Goal: Complete application form

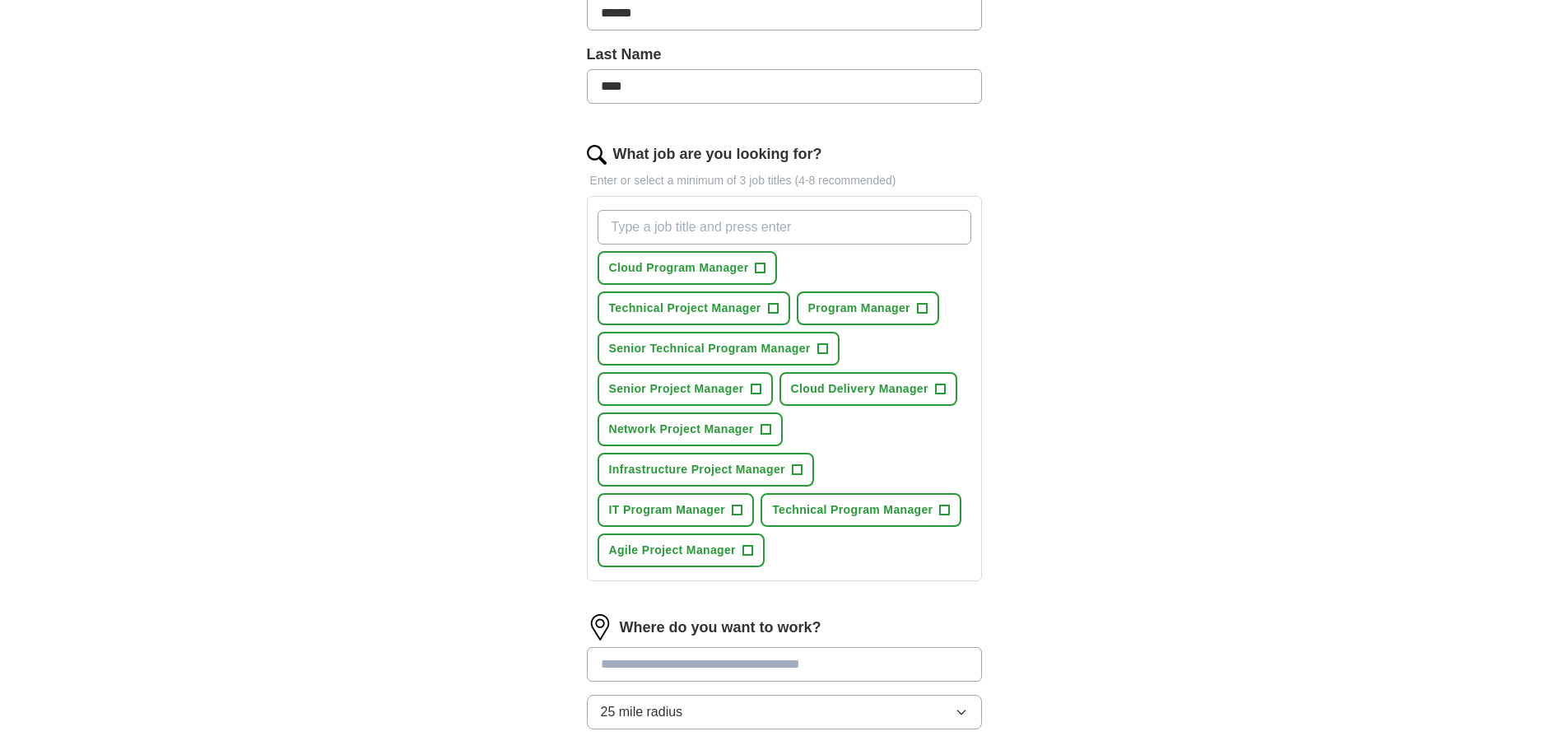
scroll to position [412, 0]
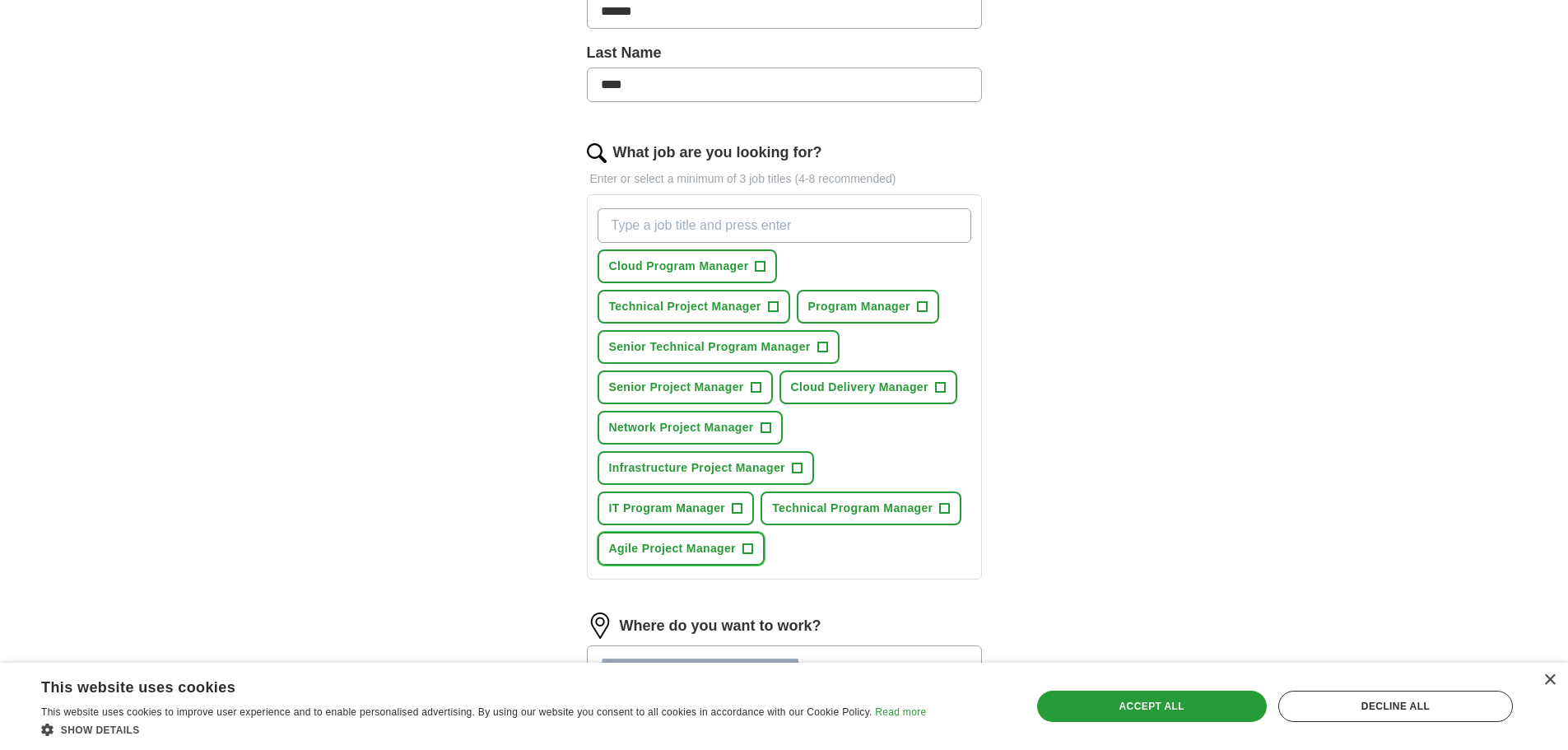
click at [747, 547] on span "+" at bounding box center [747, 549] width 10 height 13
click at [731, 510] on button "IT Program Manager +" at bounding box center [676, 508] width 157 height 33
click at [917, 501] on span "Technical Program Manager" at bounding box center [852, 509] width 160 height 17
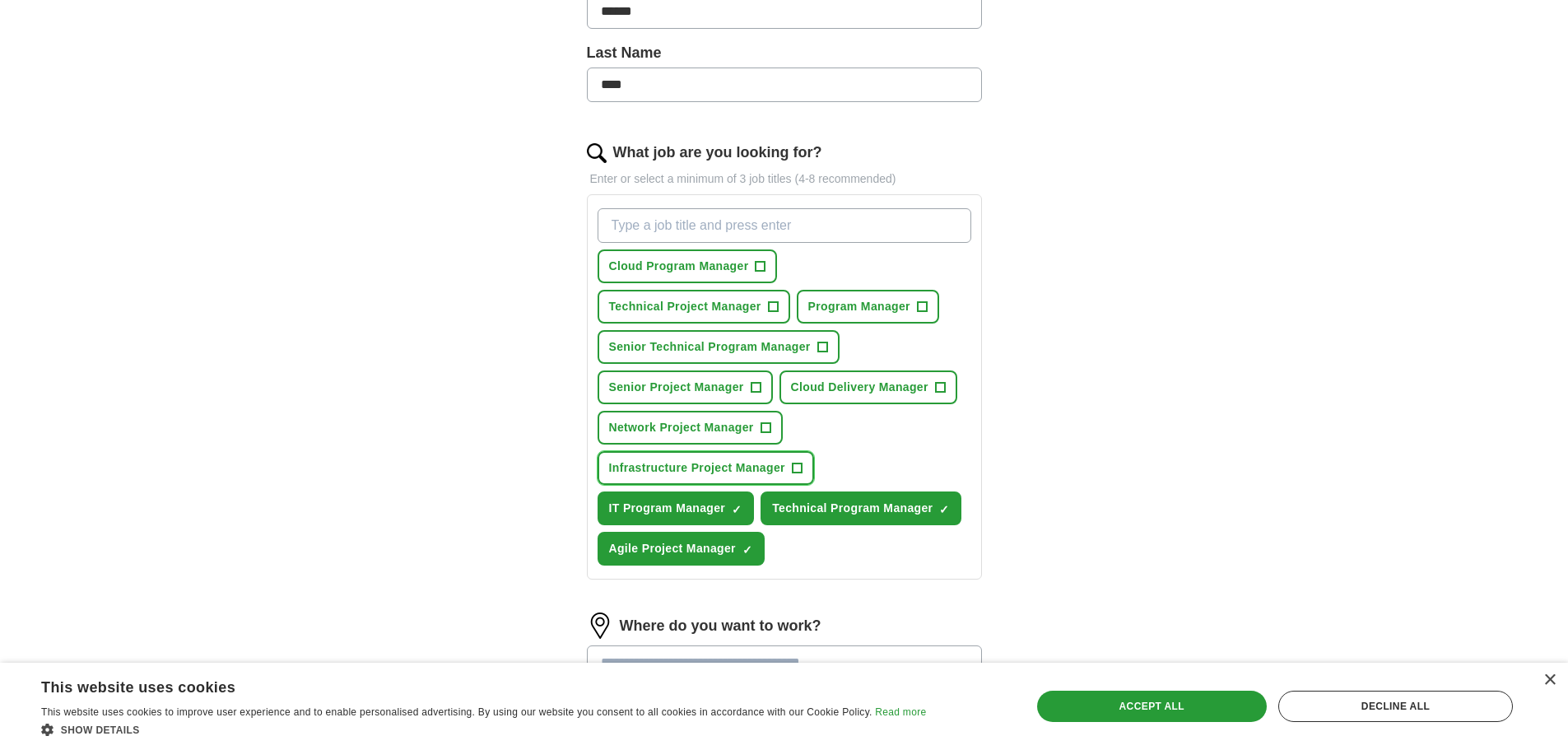
click at [785, 461] on button "Infrastructure Project Manager +" at bounding box center [705, 467] width 217 height 33
click at [750, 422] on span "Network Project Manager" at bounding box center [681, 427] width 145 height 17
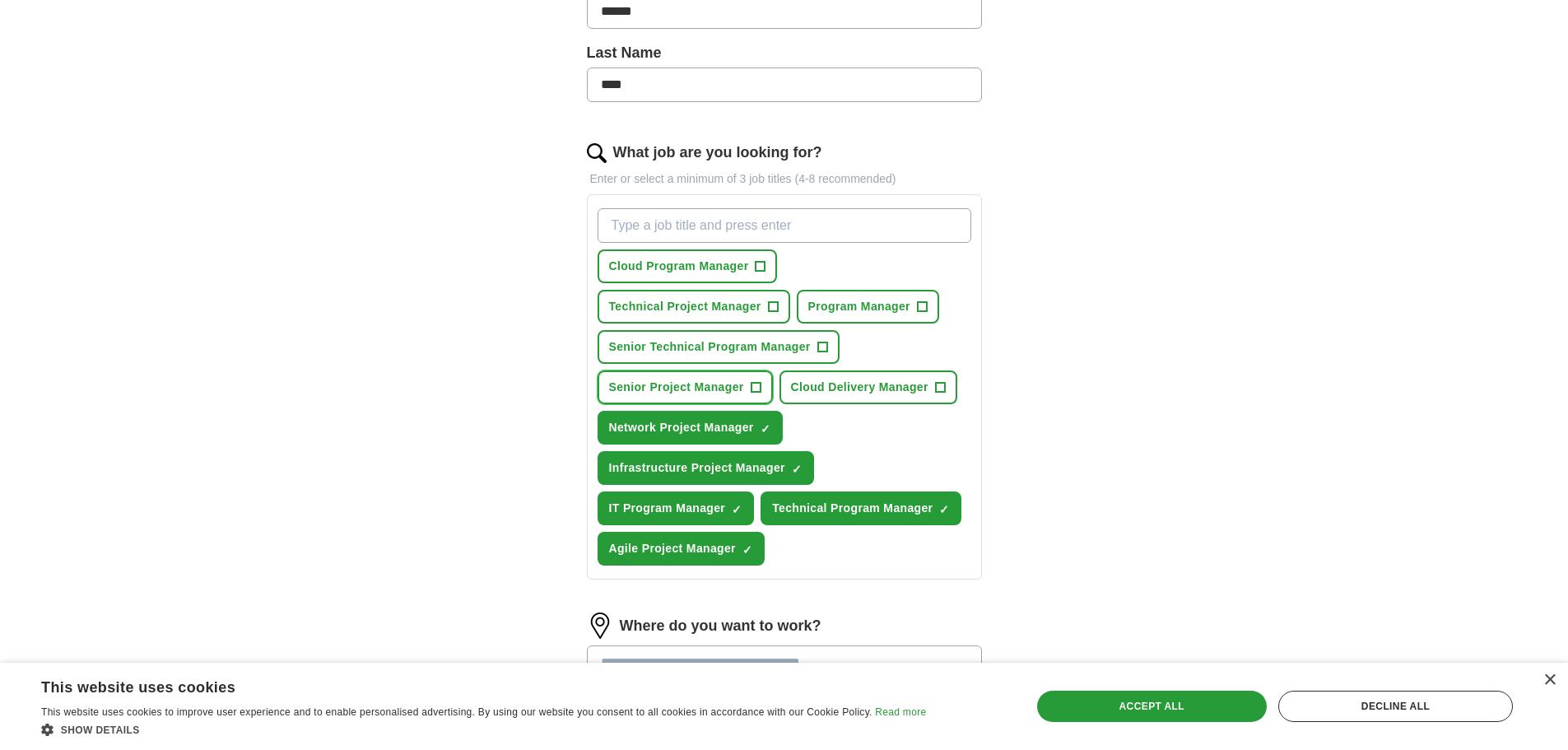
click at [751, 393] on span "+" at bounding box center [756, 387] width 10 height 13
click at [901, 384] on span "Cloud Delivery Manager" at bounding box center [859, 387] width 138 height 17
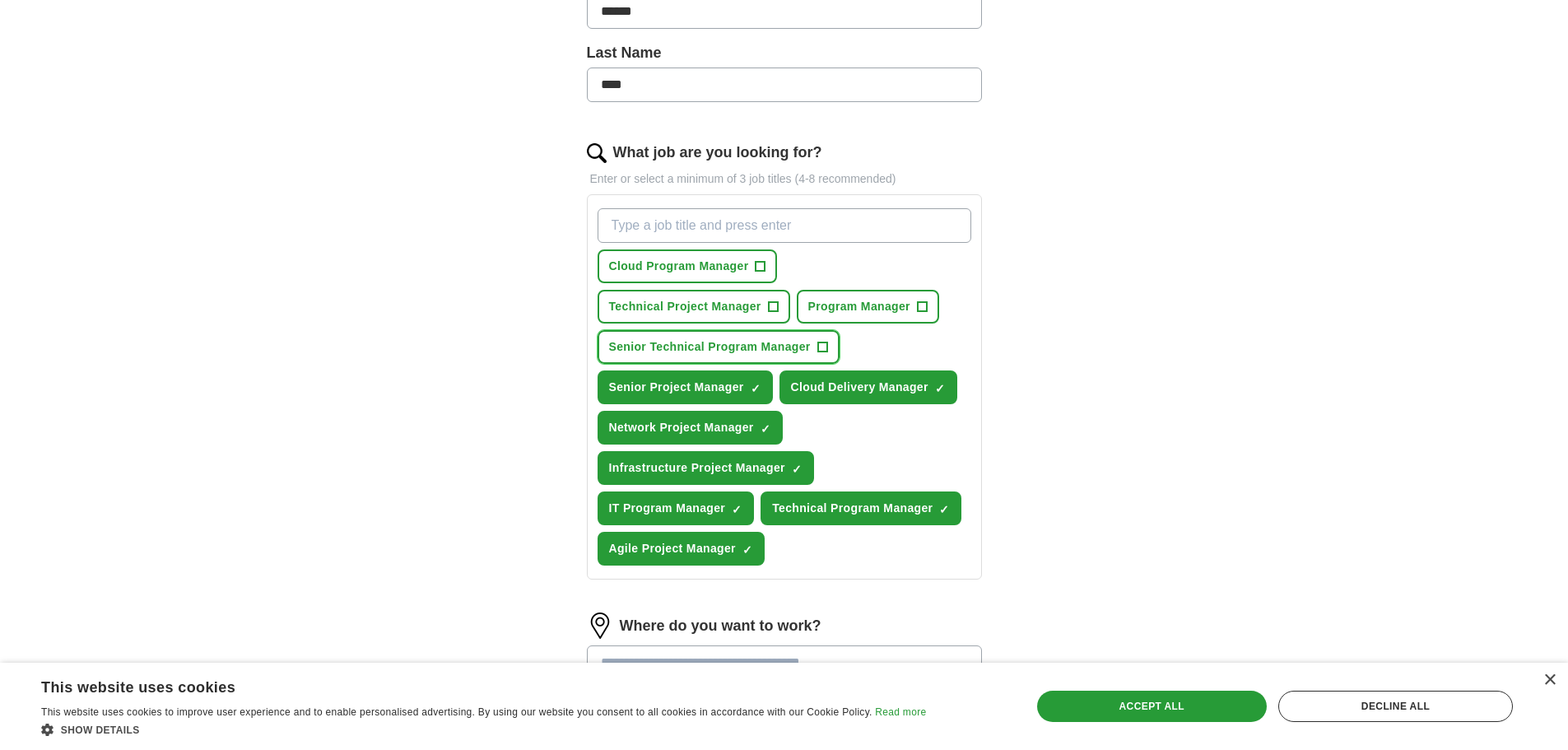
click at [784, 352] on span "Senior Technical Program Manager" at bounding box center [710, 347] width 202 height 17
click at [889, 307] on span "Program Manager" at bounding box center [858, 307] width 102 height 17
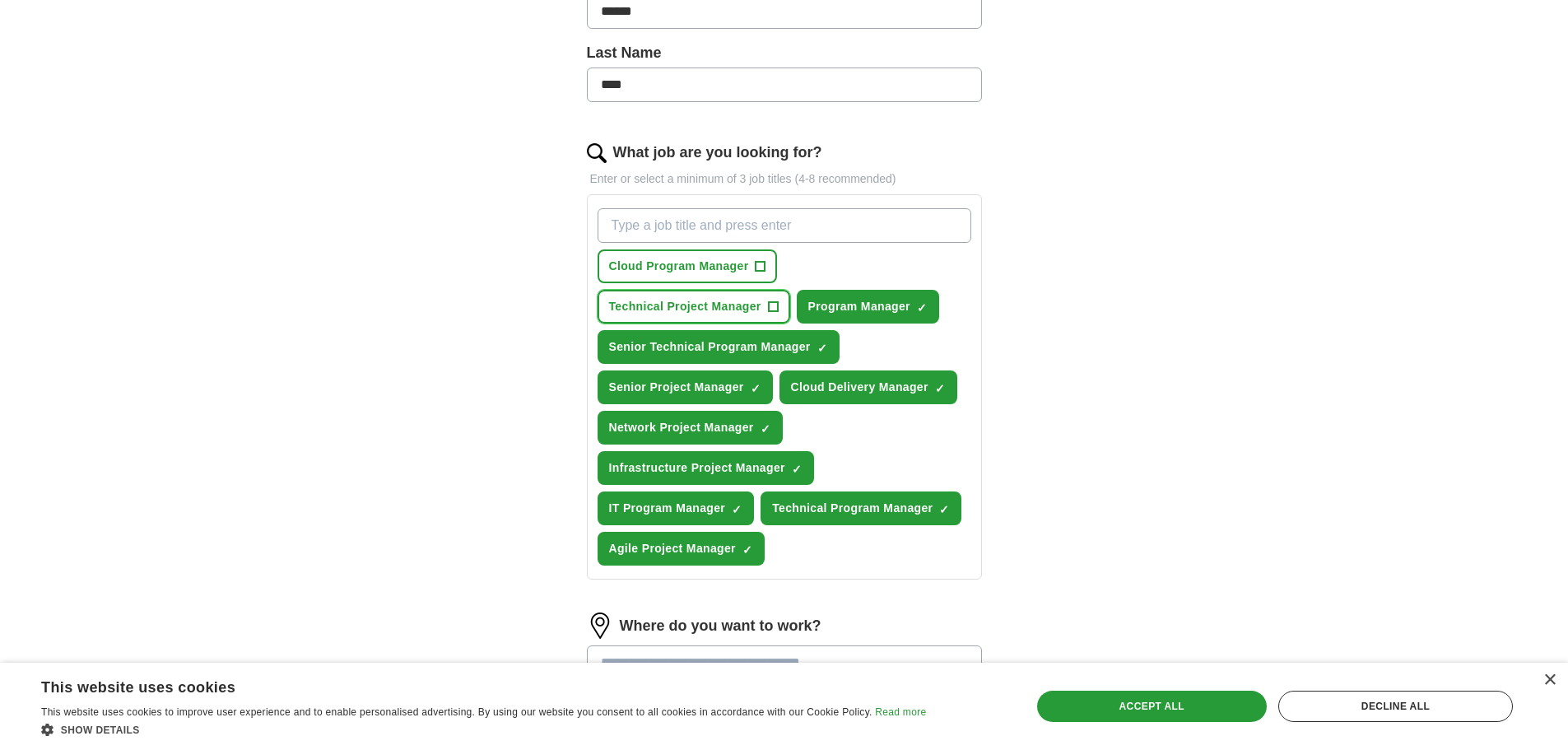
click at [753, 304] on span "Technical Project Manager" at bounding box center [686, 307] width 152 height 17
click at [750, 268] on button "Cloud Program Manager +" at bounding box center [687, 265] width 181 height 33
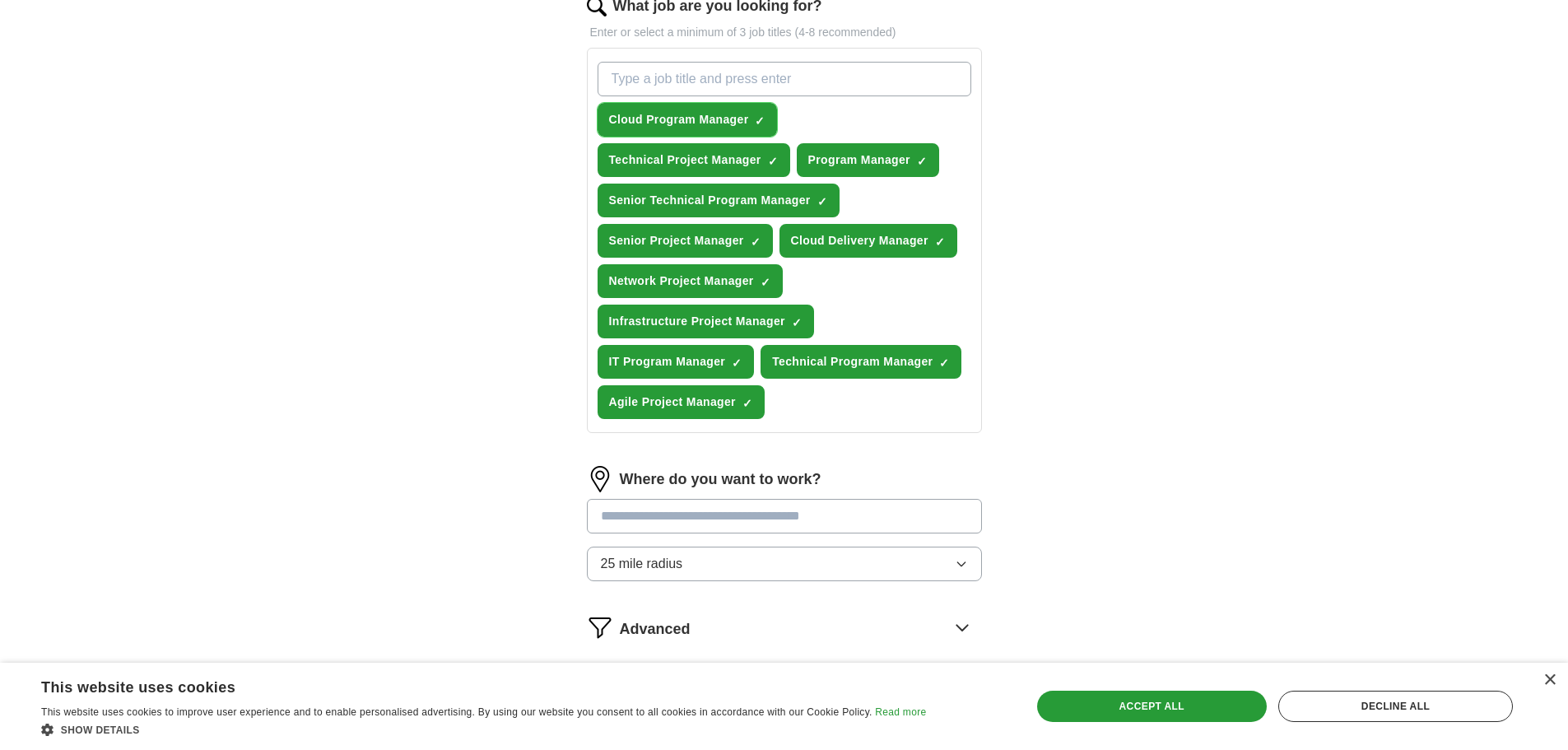
scroll to position [576, 0]
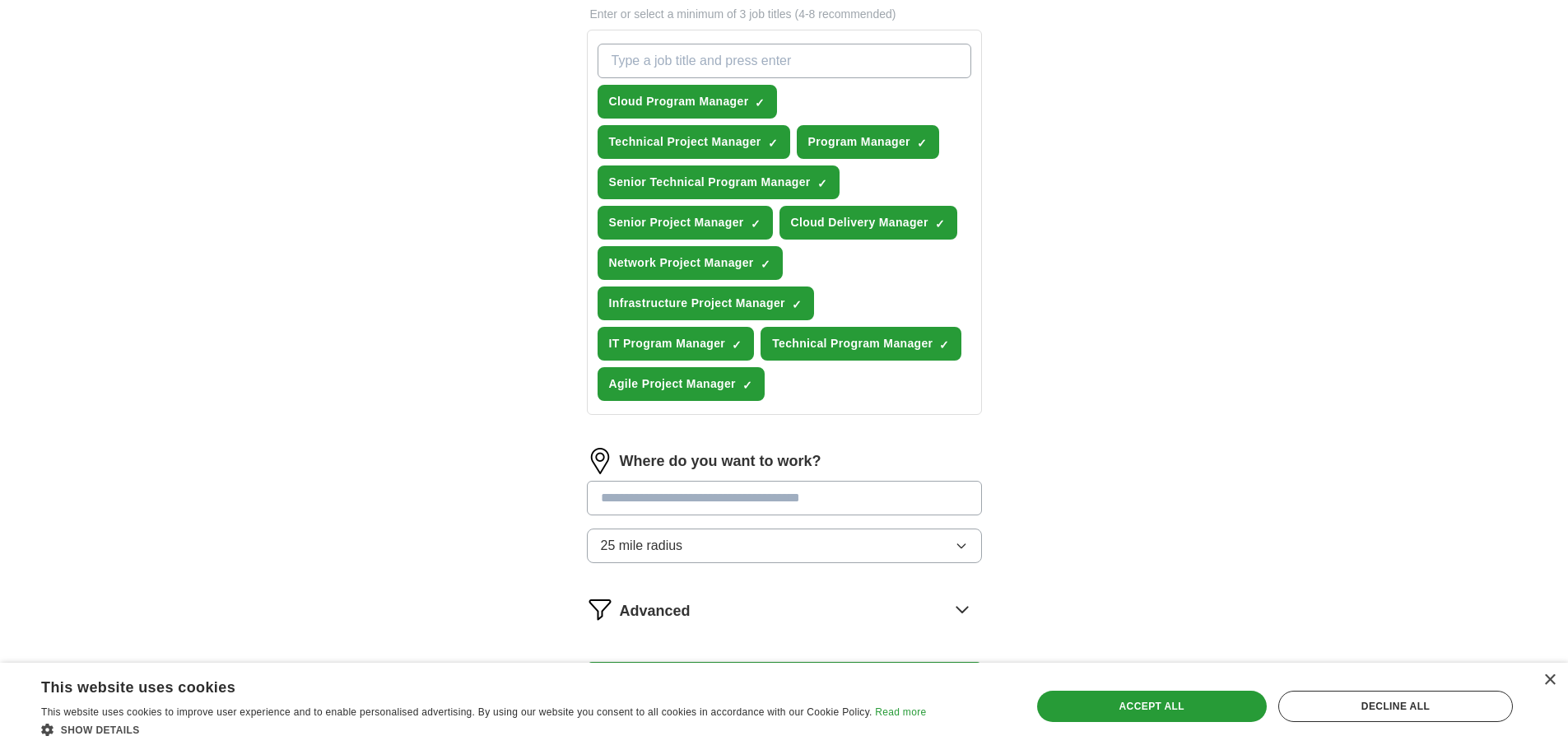
click at [749, 501] on input "text" at bounding box center [785, 498] width 395 height 34
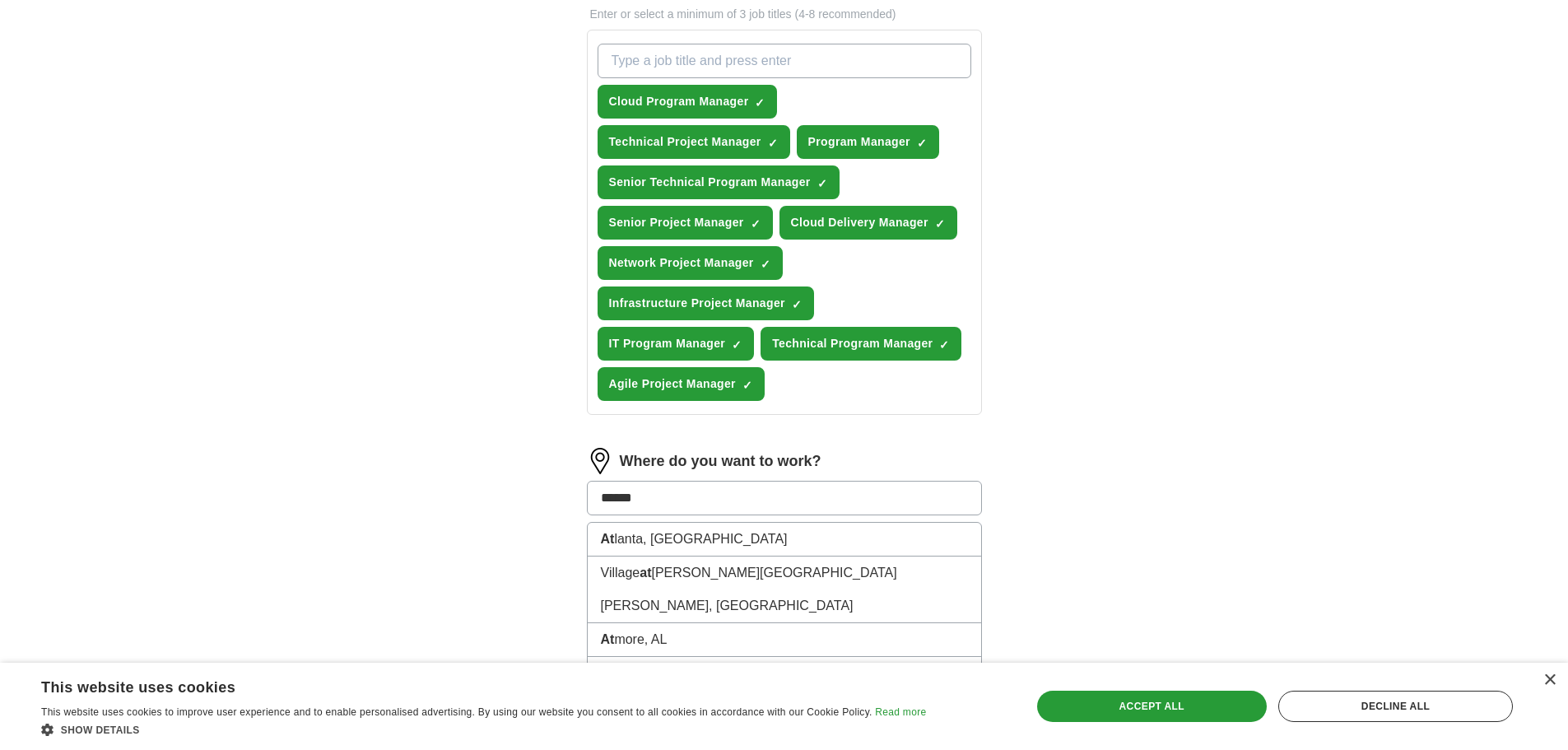
type input "*******"
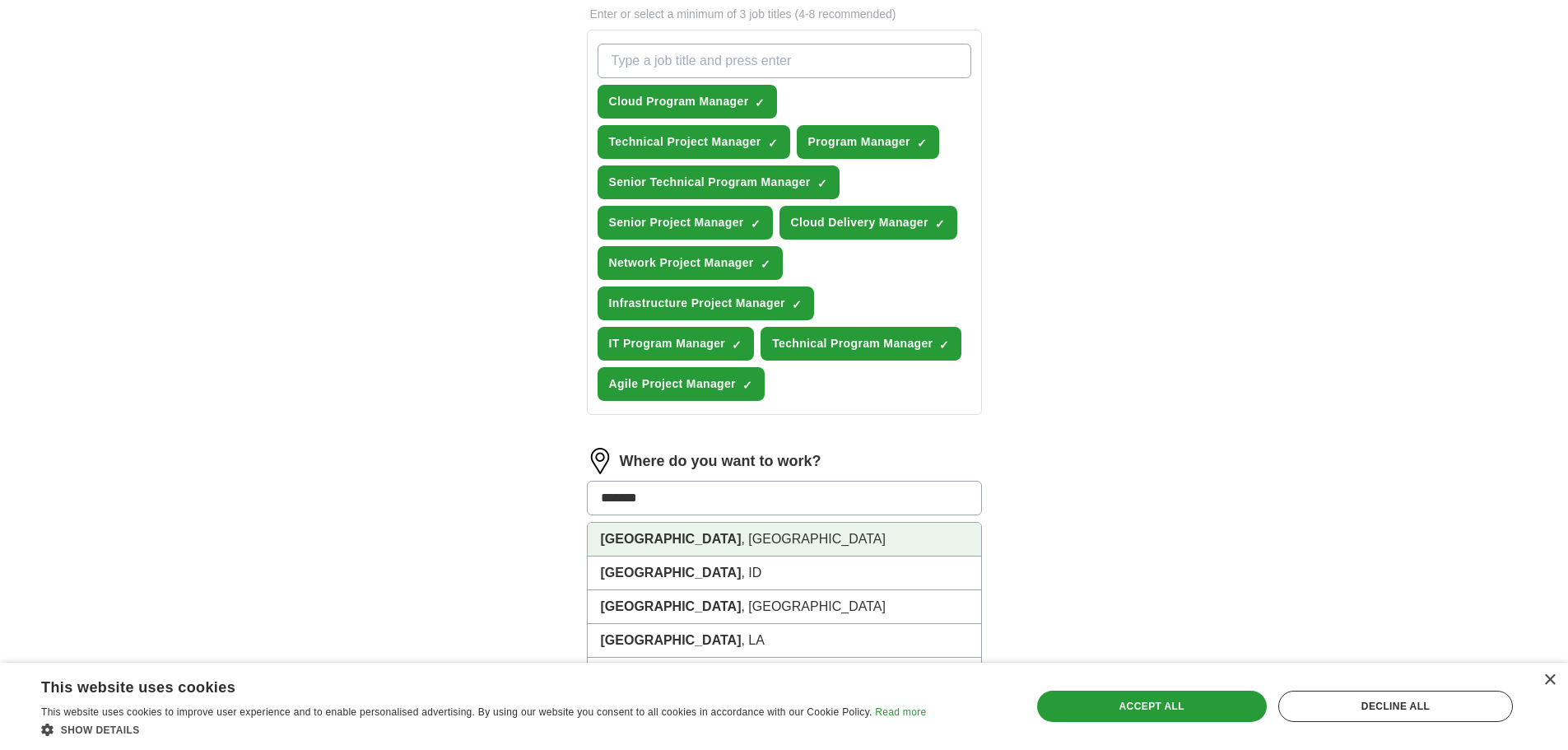
click at [625, 535] on strong "[GEOGRAPHIC_DATA]" at bounding box center [671, 539] width 140 height 14
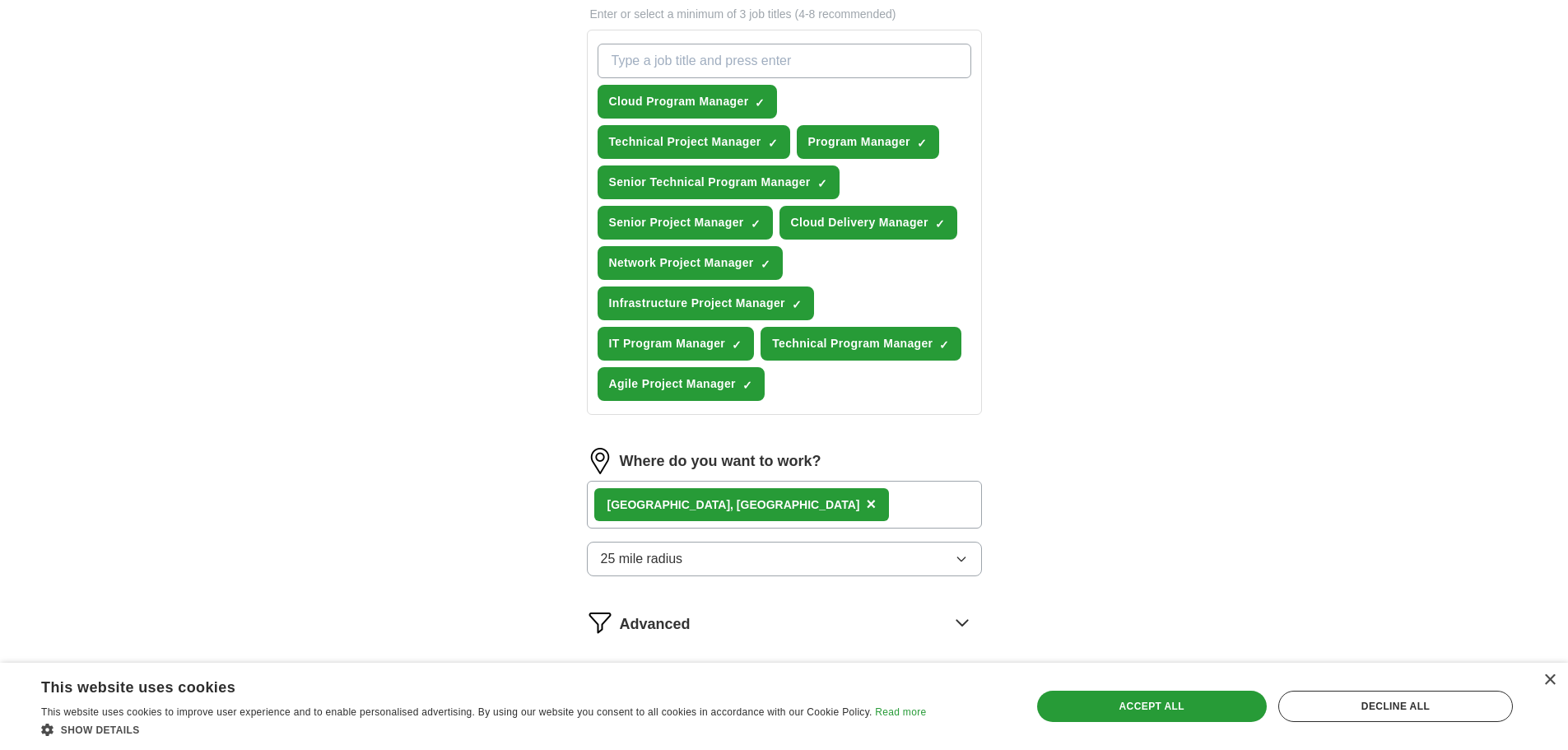
click at [884, 557] on button "25 mile radius" at bounding box center [785, 559] width 395 height 34
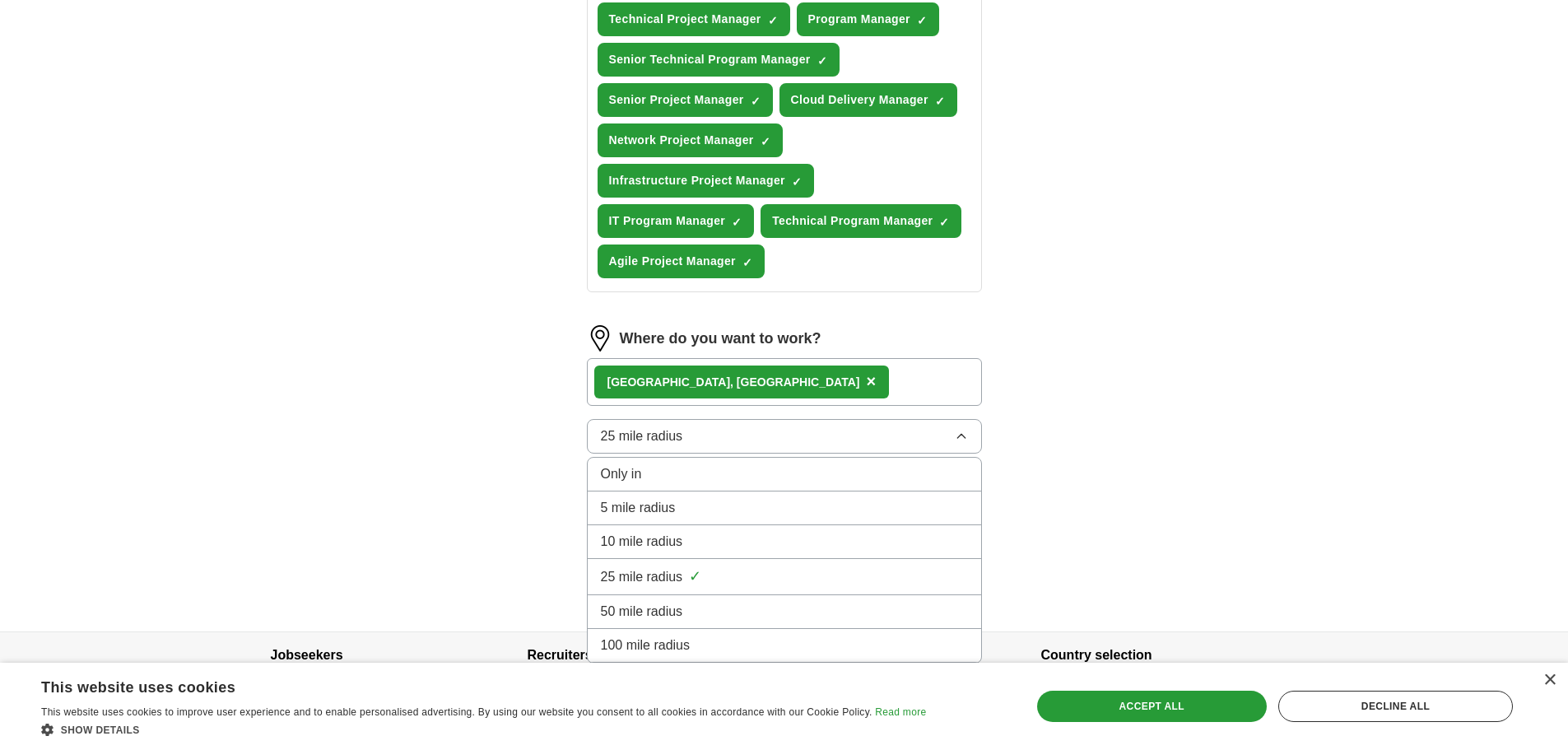
scroll to position [741, 0]
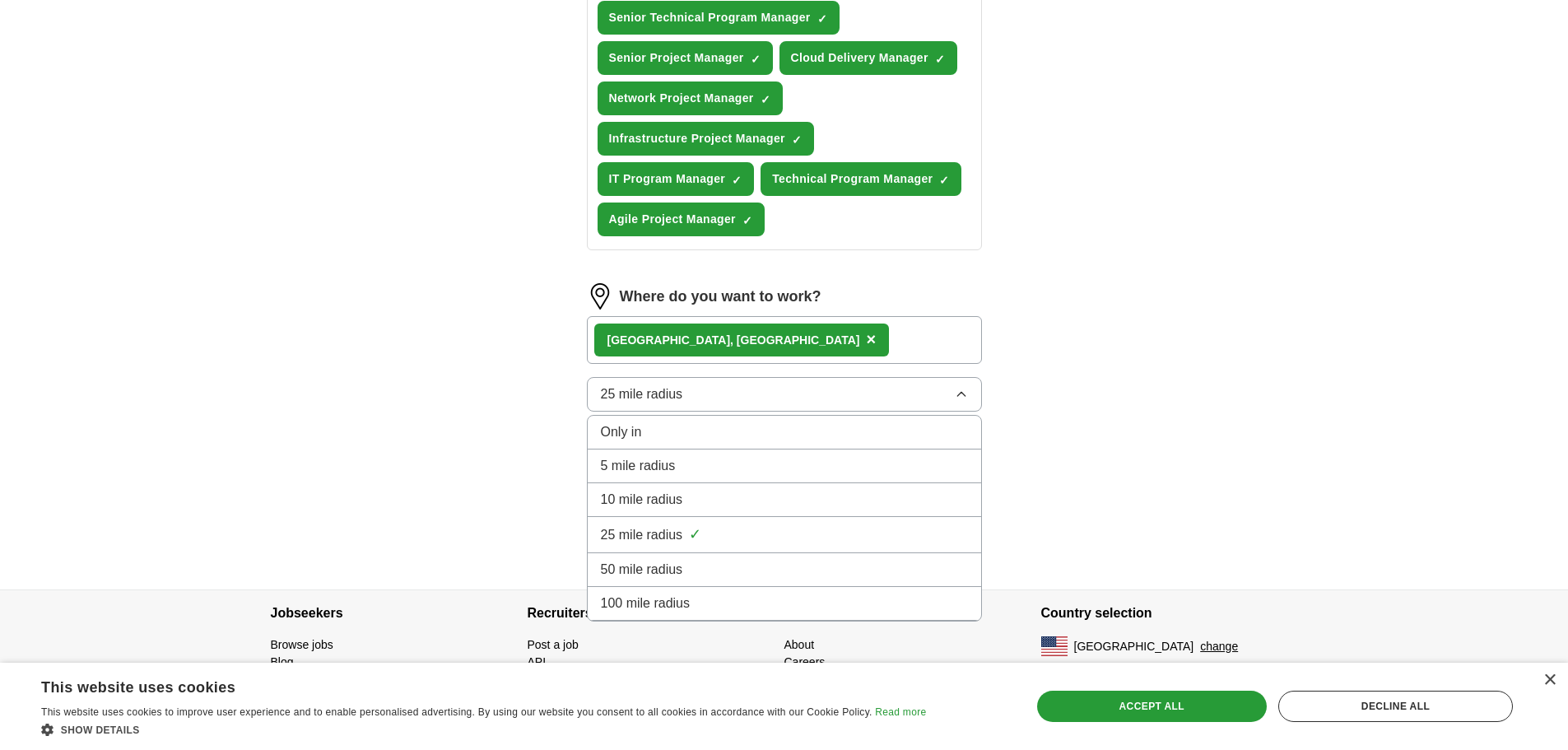
click at [728, 564] on div "50 mile radius" at bounding box center [784, 569] width 367 height 20
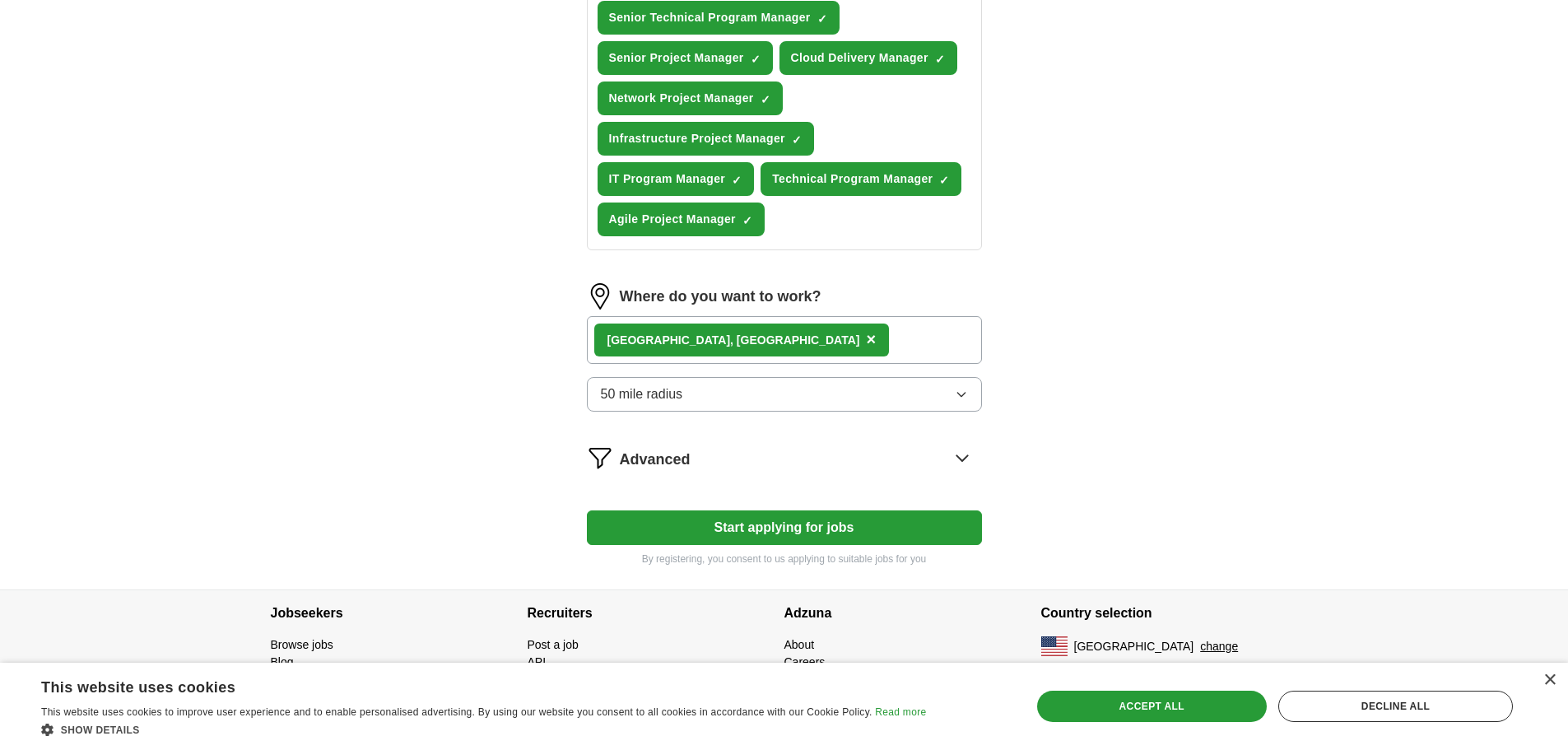
click at [750, 455] on div "Advanced" at bounding box center [800, 457] width 362 height 27
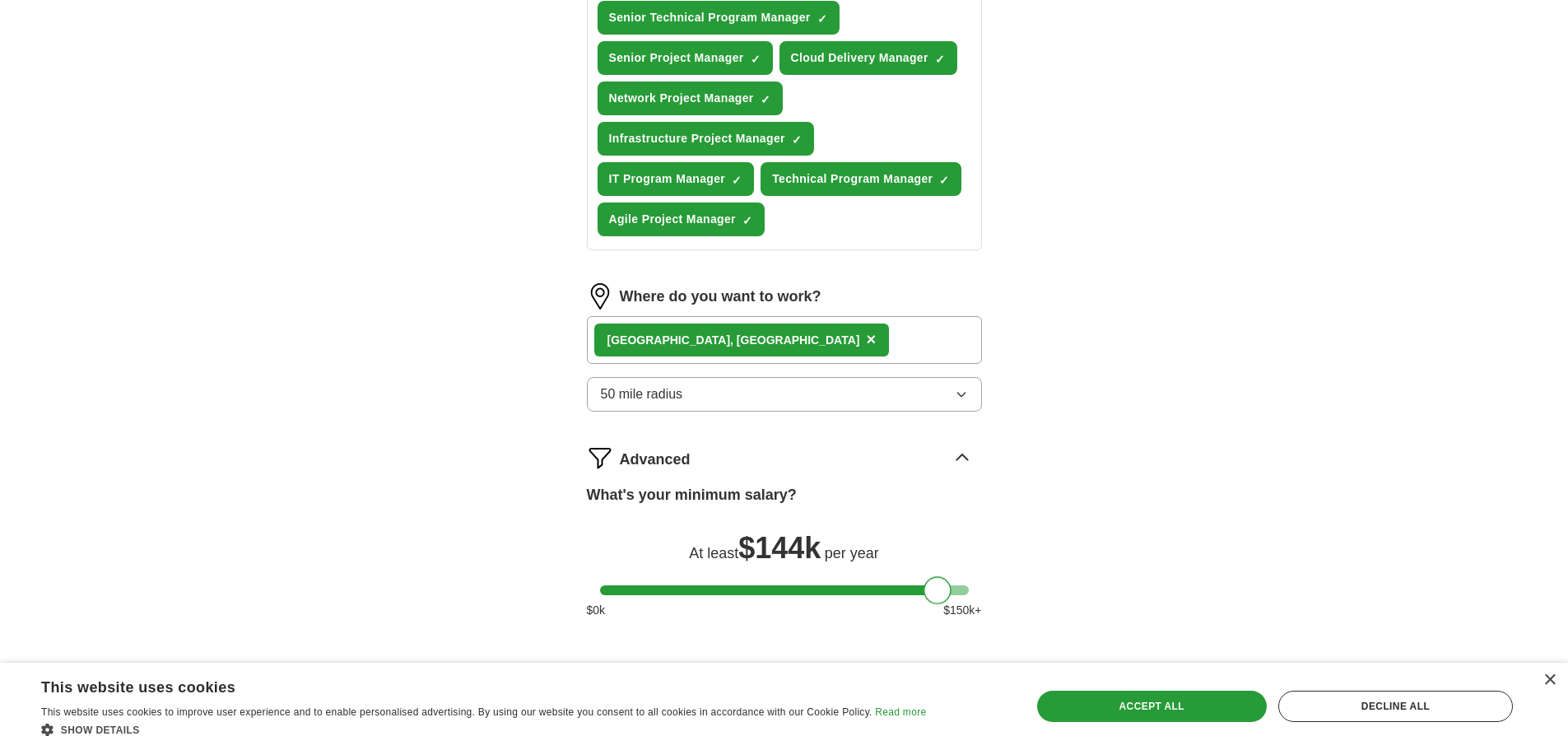
drag, startPoint x: 617, startPoint y: 588, endPoint x: 941, endPoint y: 588, distance: 324.0
click at [941, 588] on div at bounding box center [937, 590] width 28 height 28
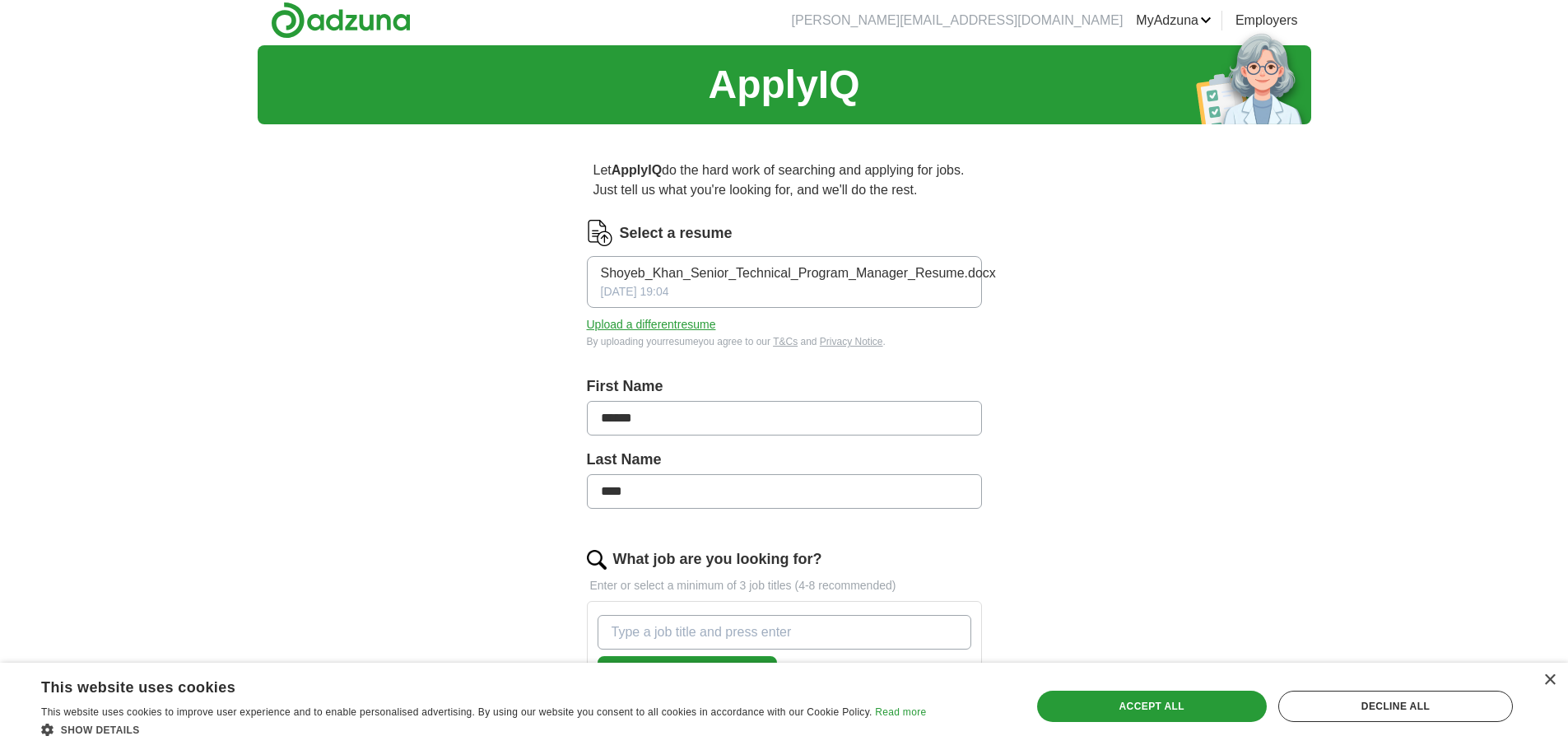
scroll to position [0, 0]
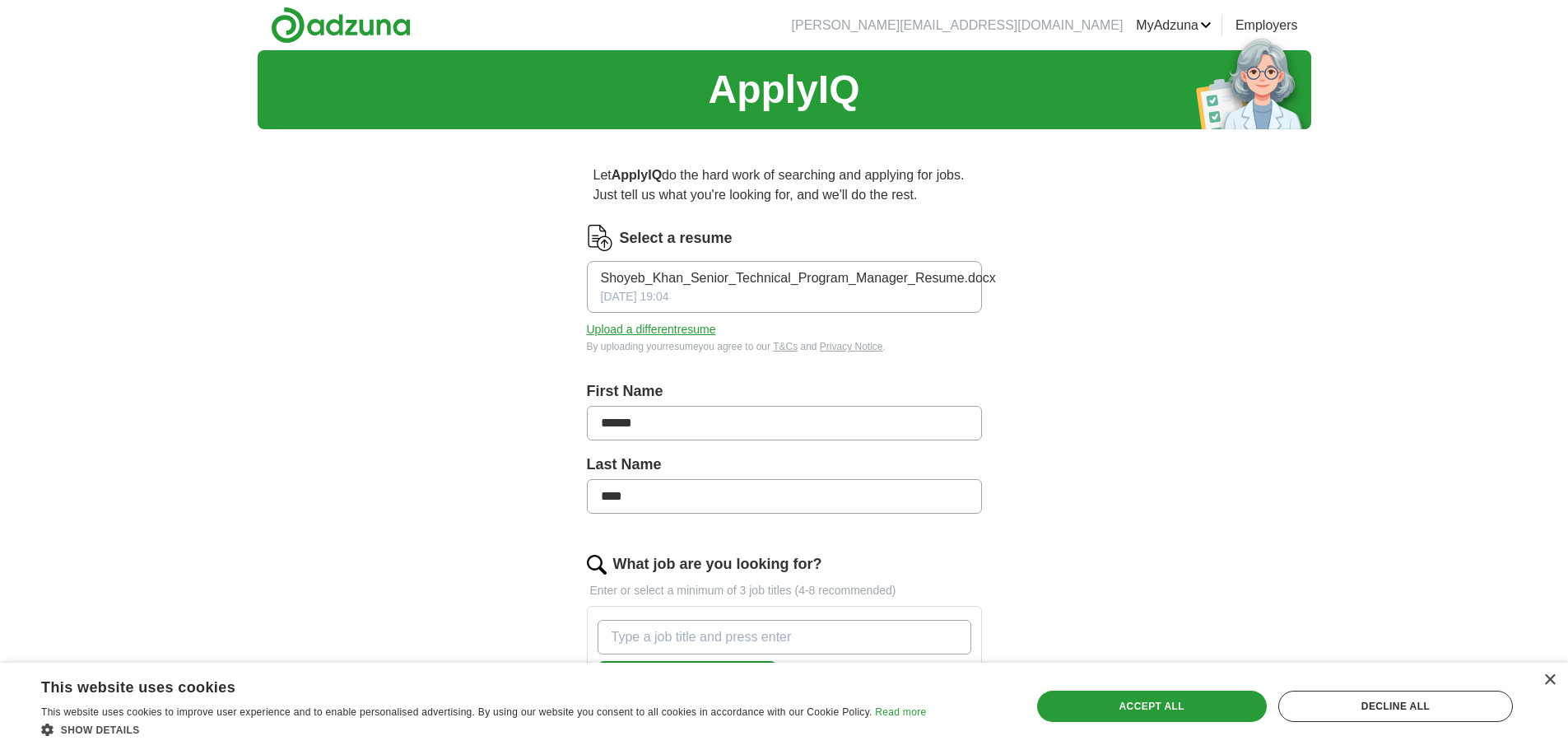
click at [701, 330] on button "Upload a different resume" at bounding box center [651, 330] width 129 height 17
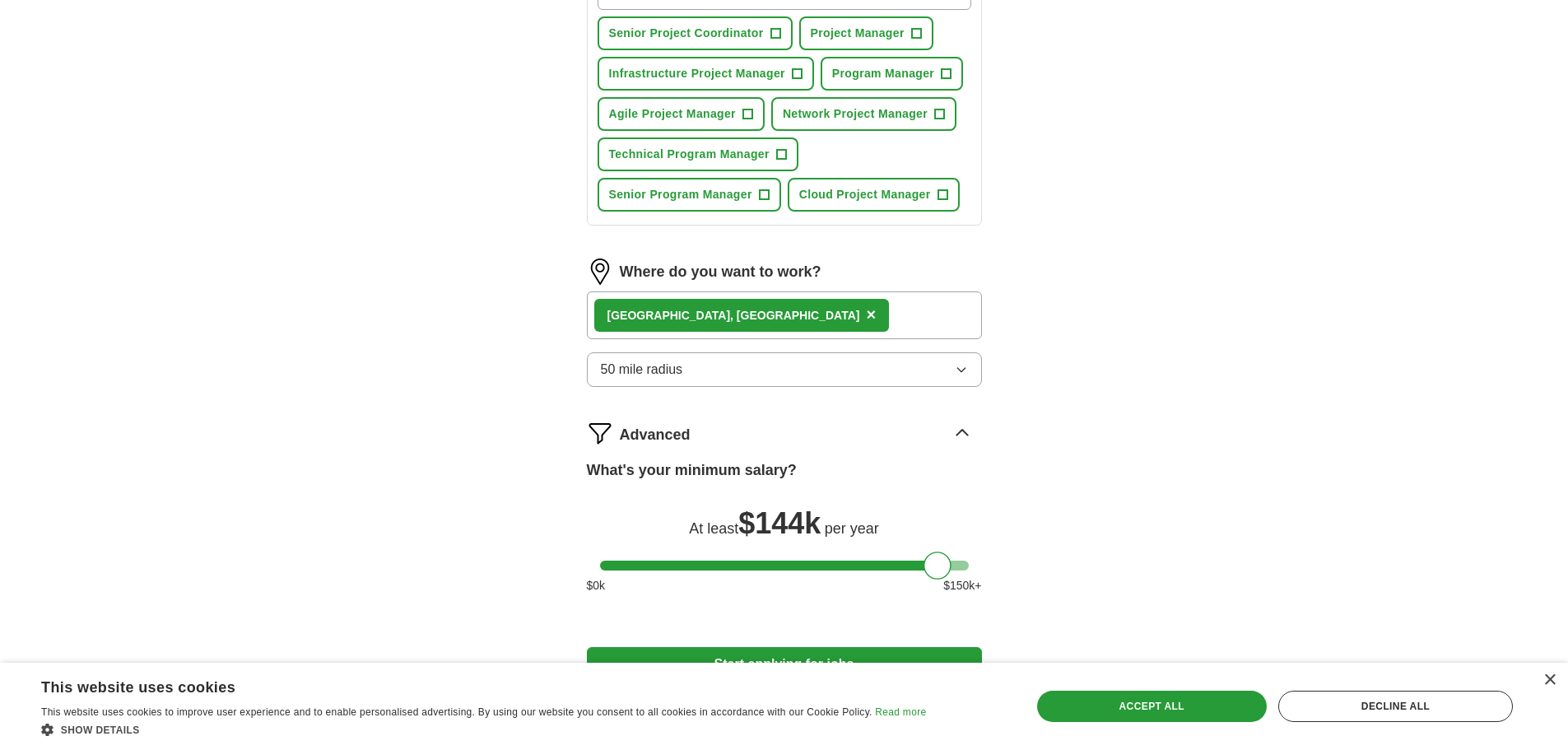
scroll to position [787, 0]
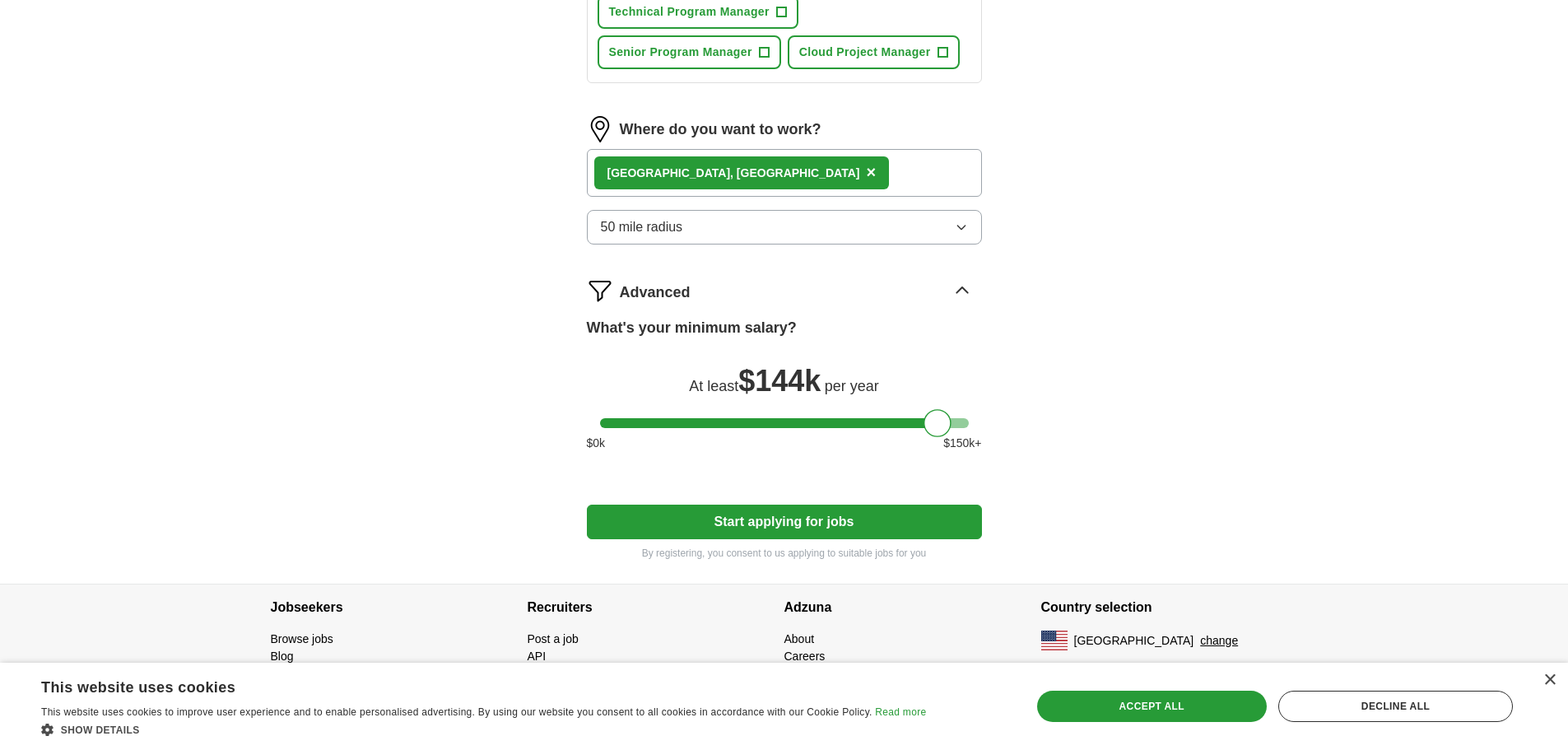
click at [775, 516] on button "Start applying for jobs" at bounding box center [785, 521] width 395 height 34
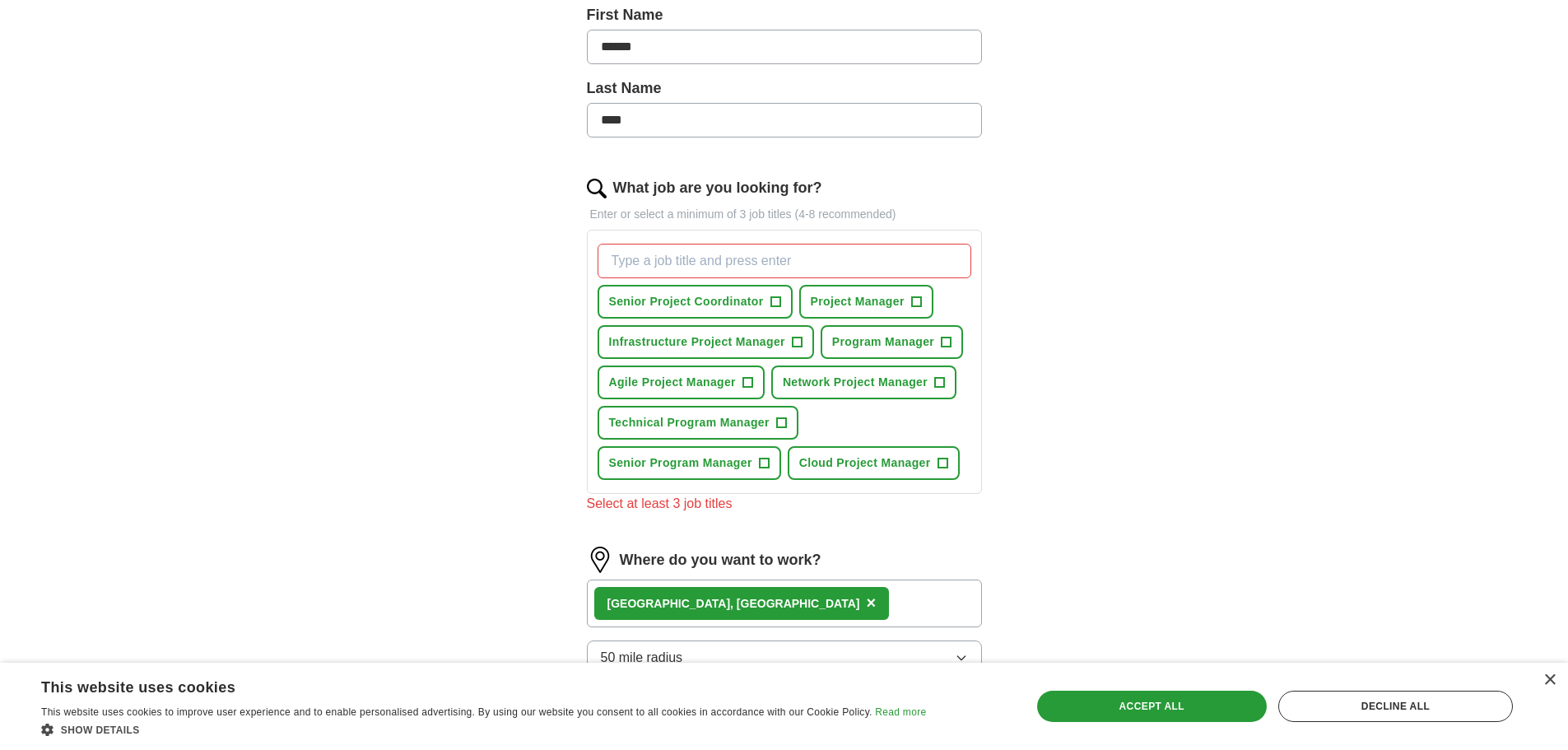
scroll to position [375, 0]
click at [856, 307] on span "Project Manager" at bounding box center [858, 302] width 94 height 17
click at [758, 347] on span "Infrastructure Project Manager" at bounding box center [698, 342] width 176 height 17
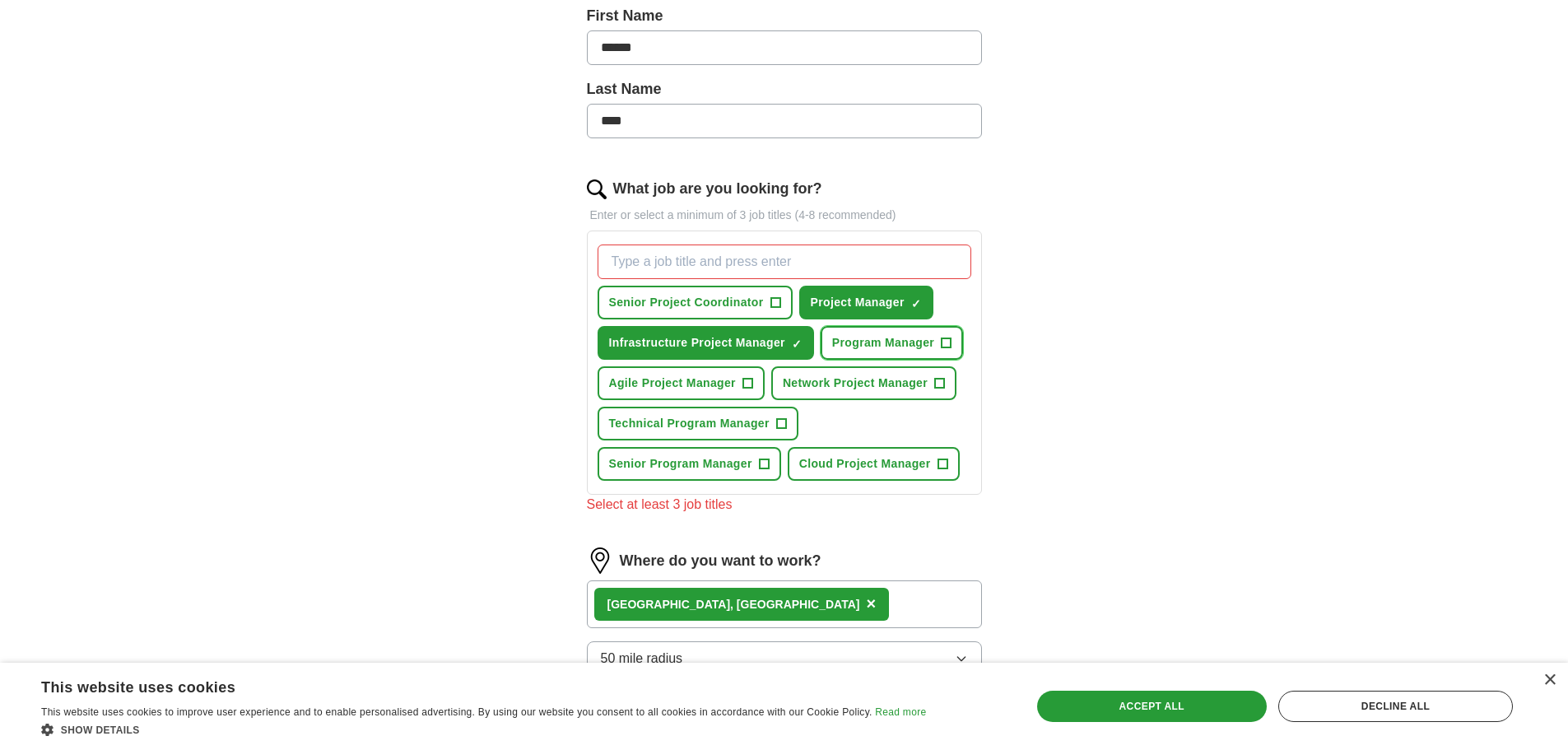
click at [848, 347] on span "Program Manager" at bounding box center [882, 342] width 102 height 17
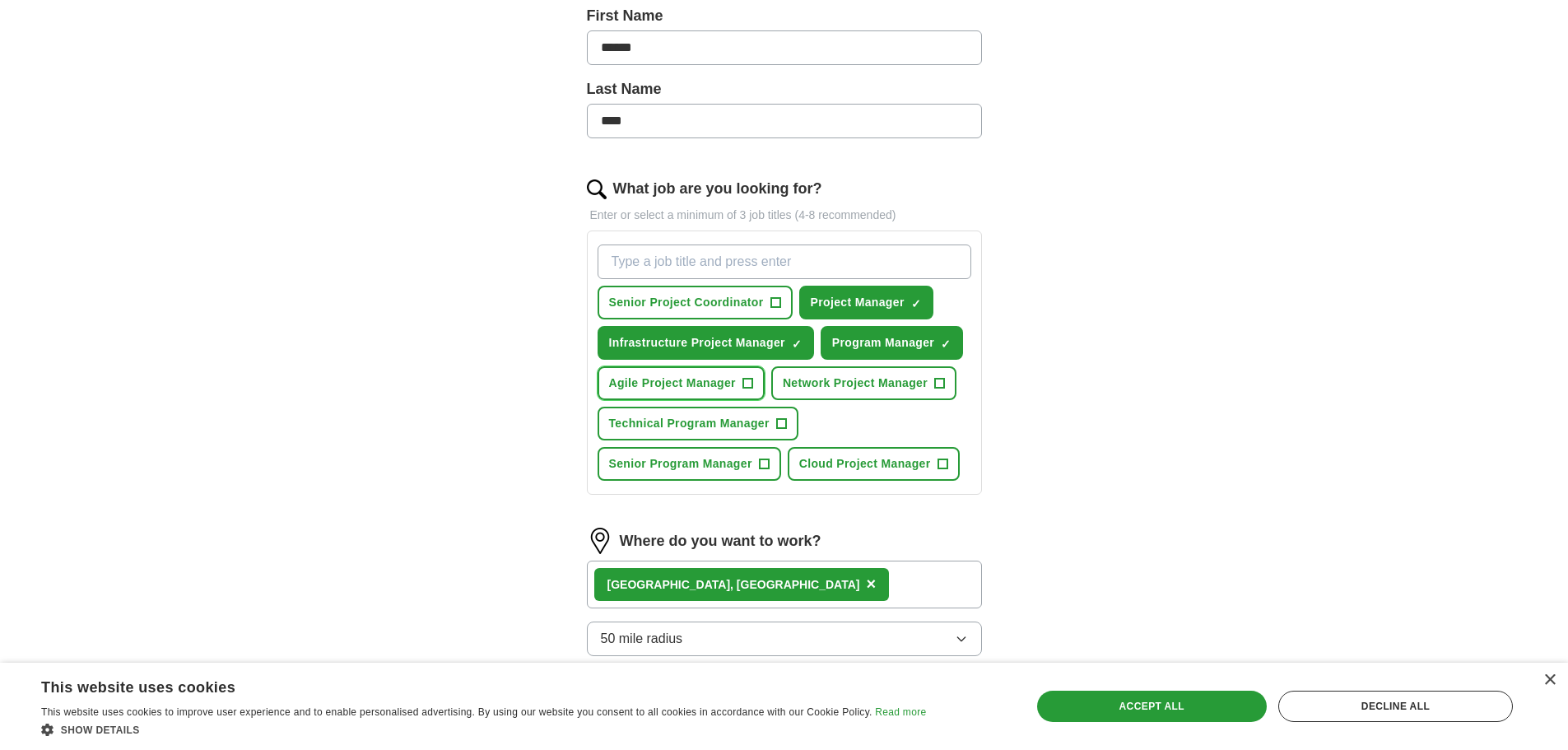
click at [696, 384] on span "Agile Project Manager" at bounding box center [673, 383] width 127 height 17
click at [816, 378] on span "Network Project Manager" at bounding box center [854, 383] width 145 height 17
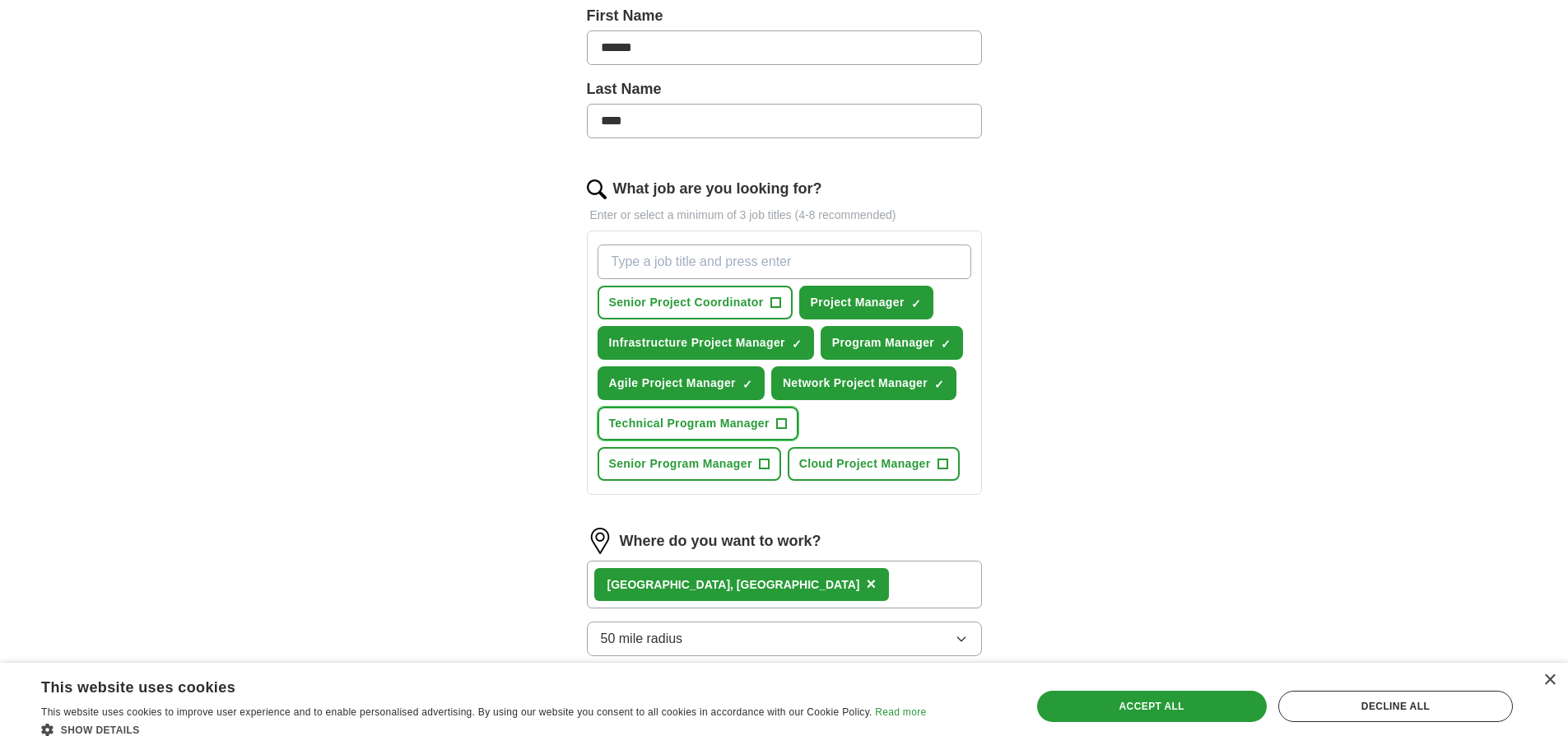
click at [729, 431] on span "Technical Program Manager" at bounding box center [689, 424] width 160 height 17
click at [728, 460] on span "Senior Program Manager" at bounding box center [680, 464] width 143 height 17
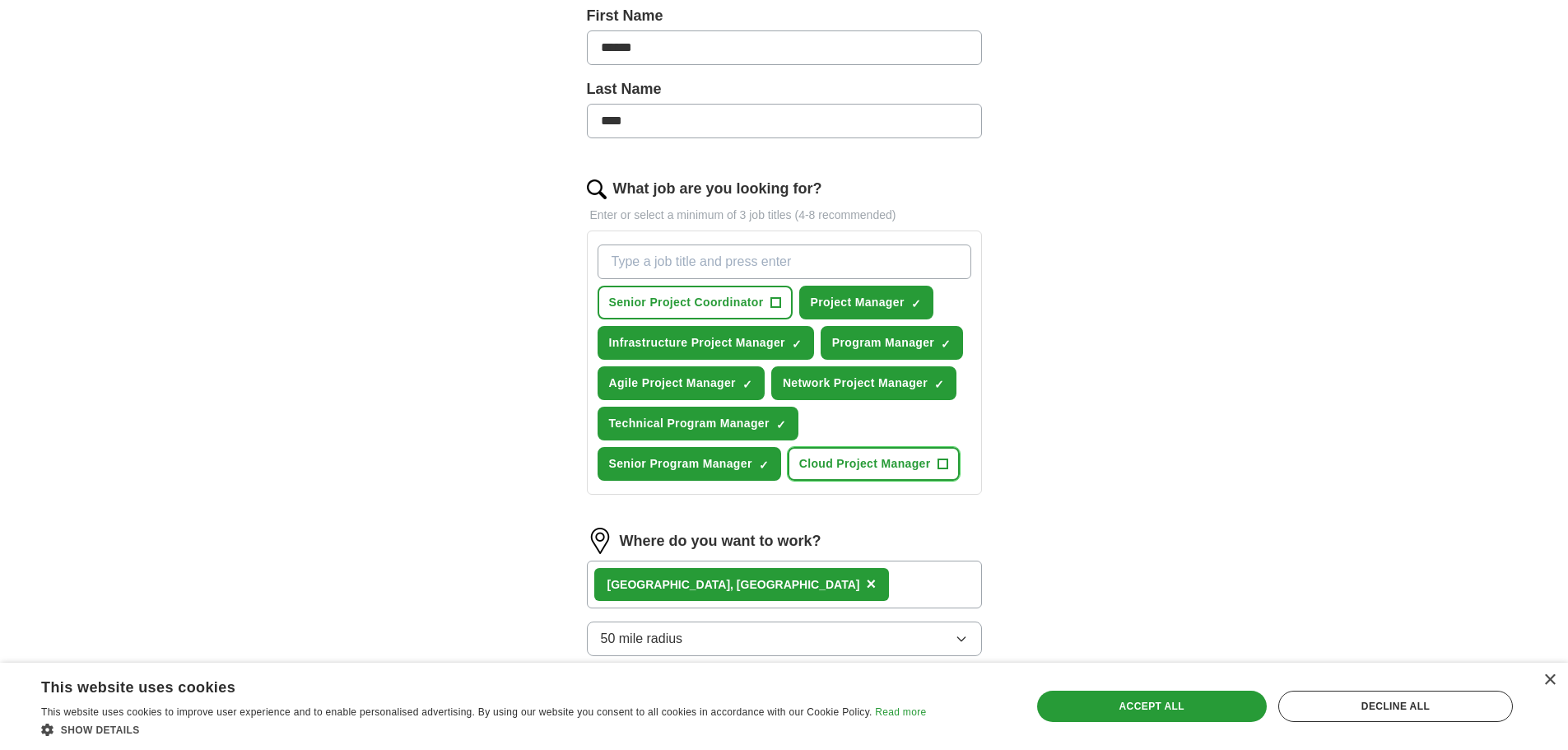
click at [820, 460] on span "Cloud Project Manager" at bounding box center [865, 464] width 132 height 17
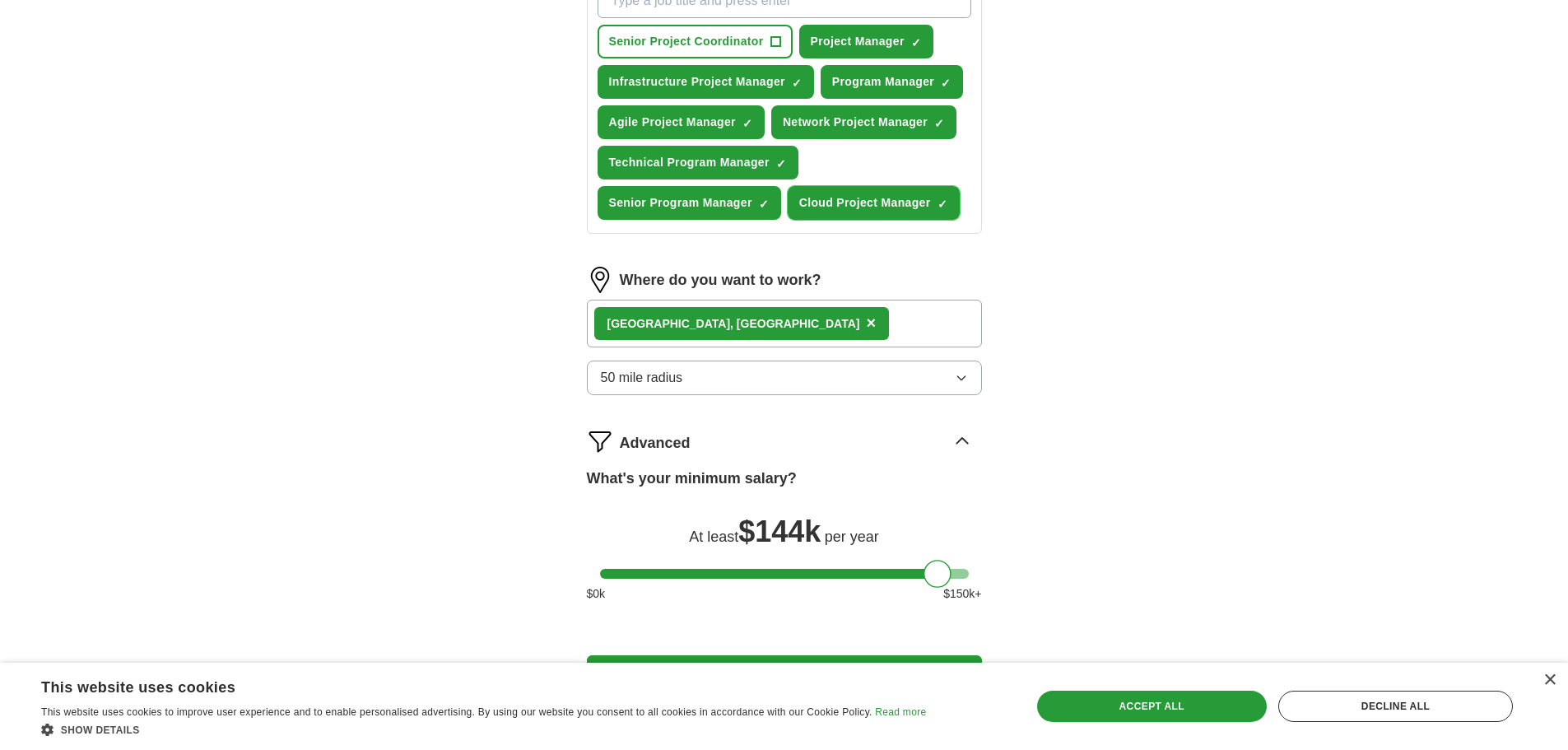
scroll to position [787, 0]
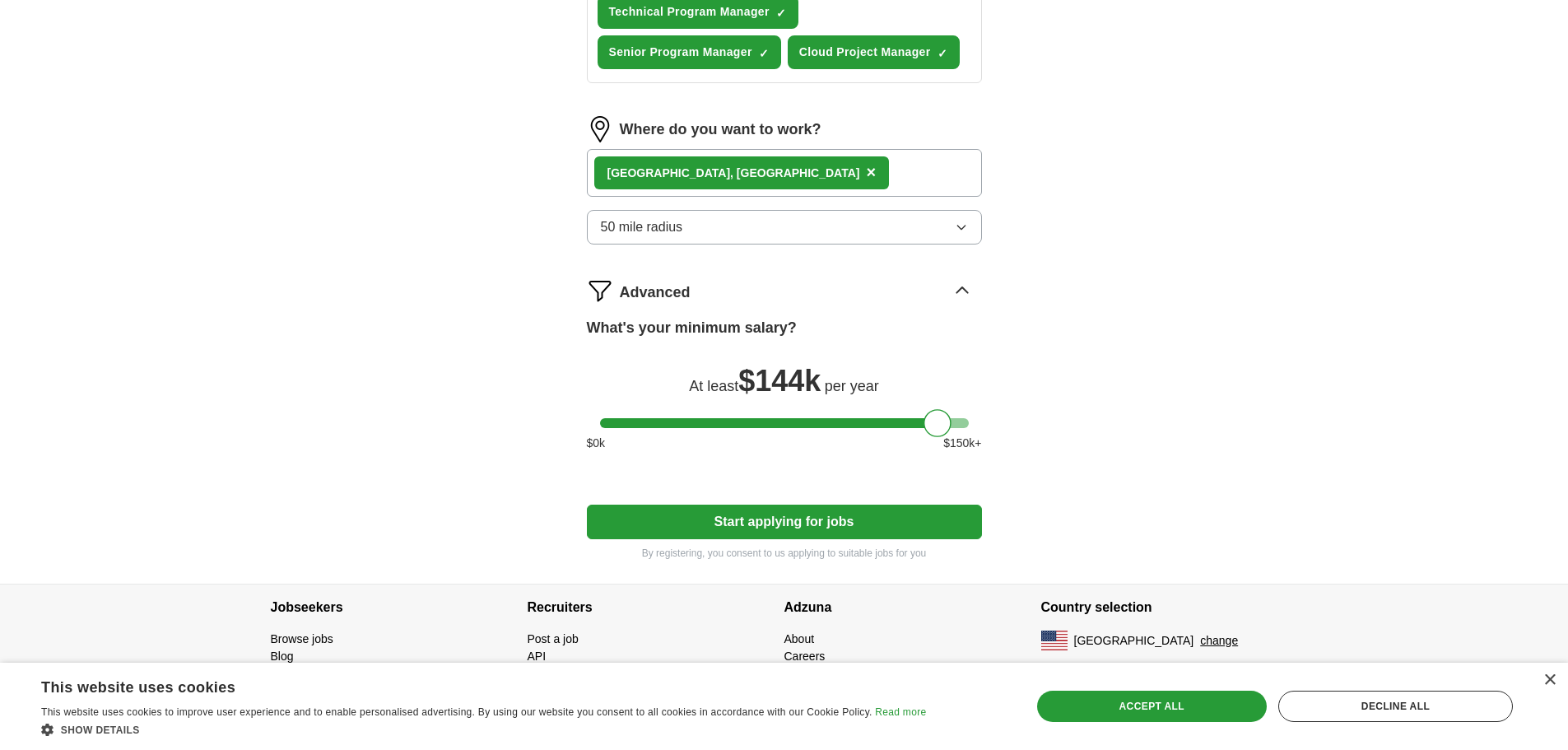
click at [709, 516] on button "Start applying for jobs" at bounding box center [785, 521] width 395 height 34
select select "**"
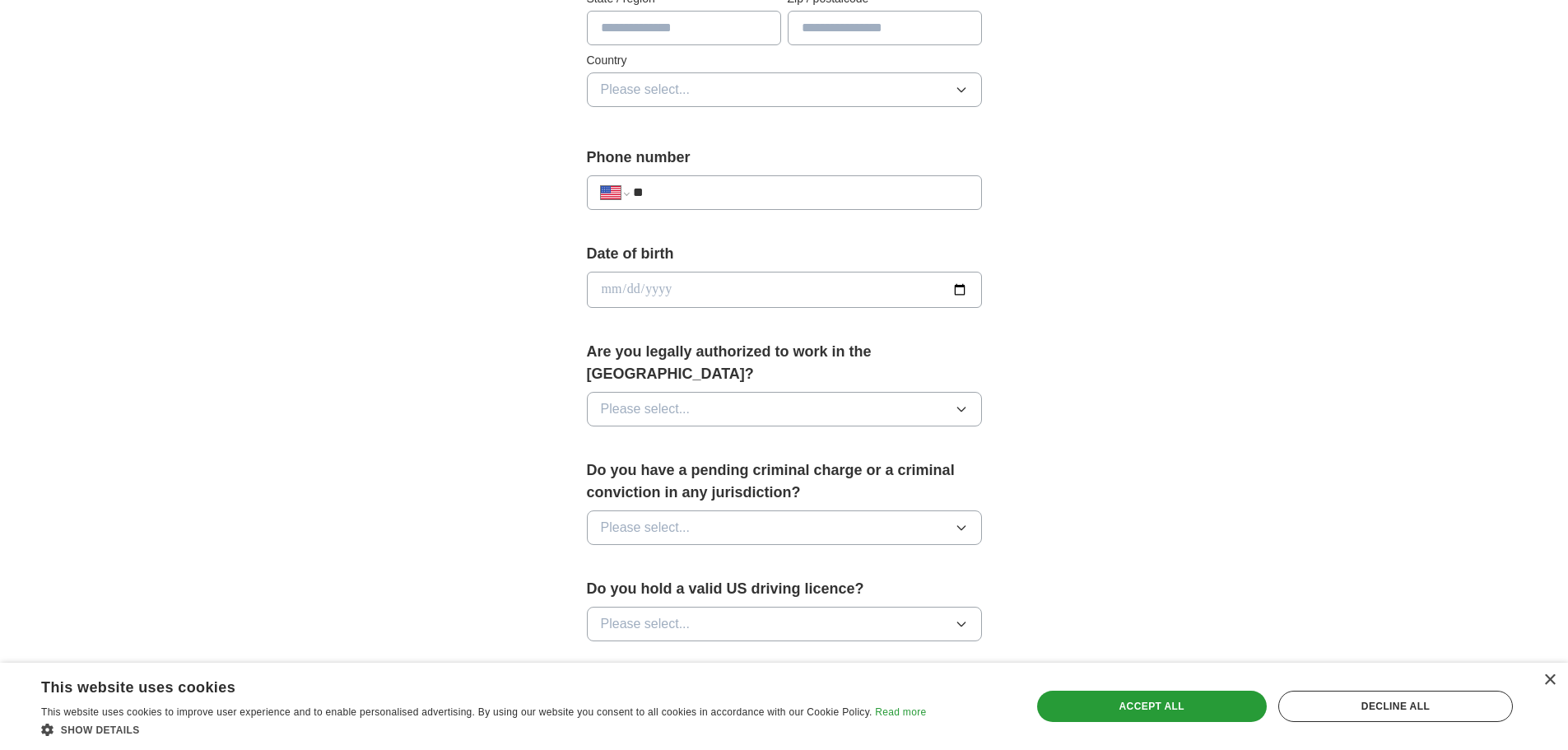
scroll to position [576, 0]
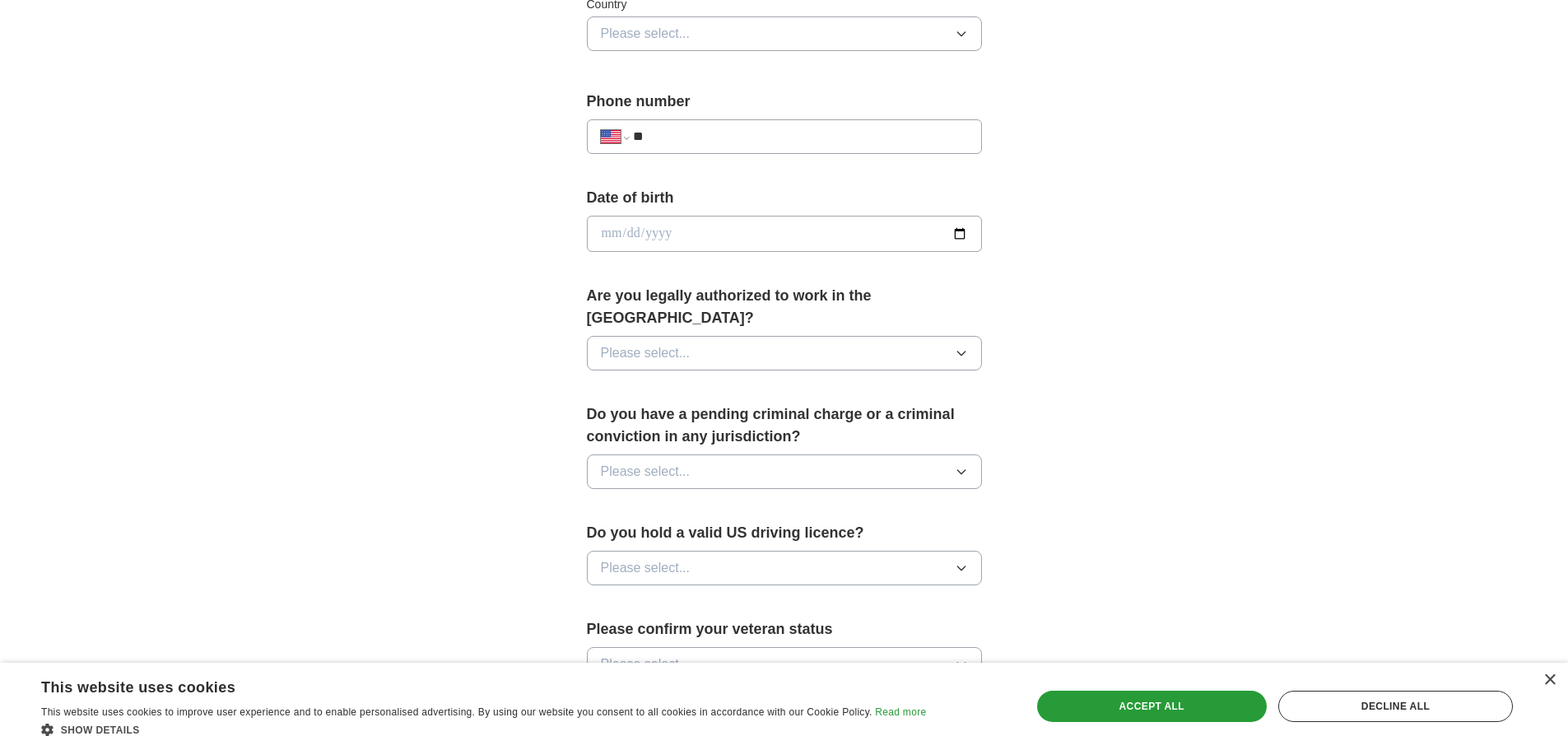
click at [674, 343] on span "Please select..." at bounding box center [645, 353] width 90 height 20
click at [654, 381] on div "Yes" at bounding box center [784, 390] width 367 height 20
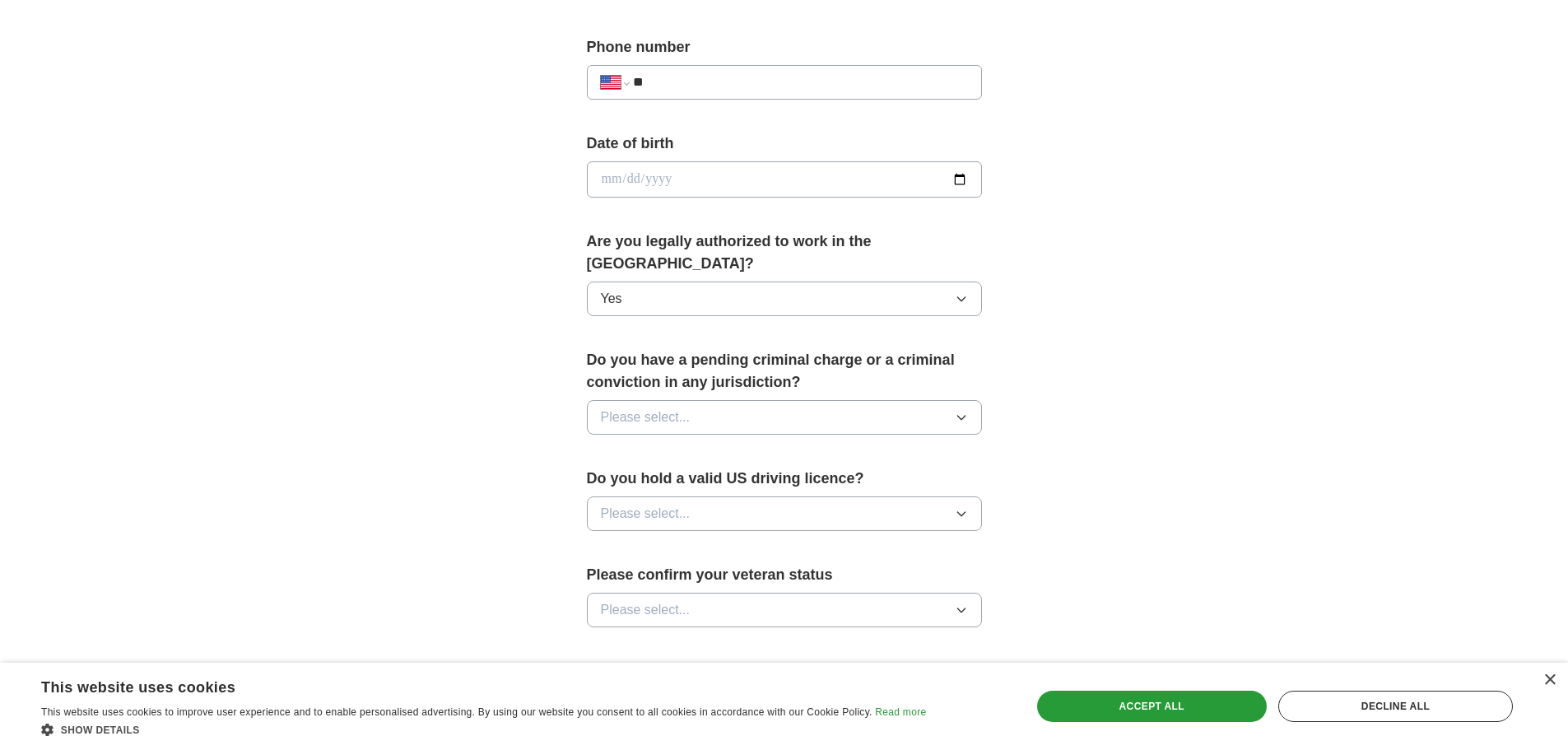
scroll to position [658, 0]
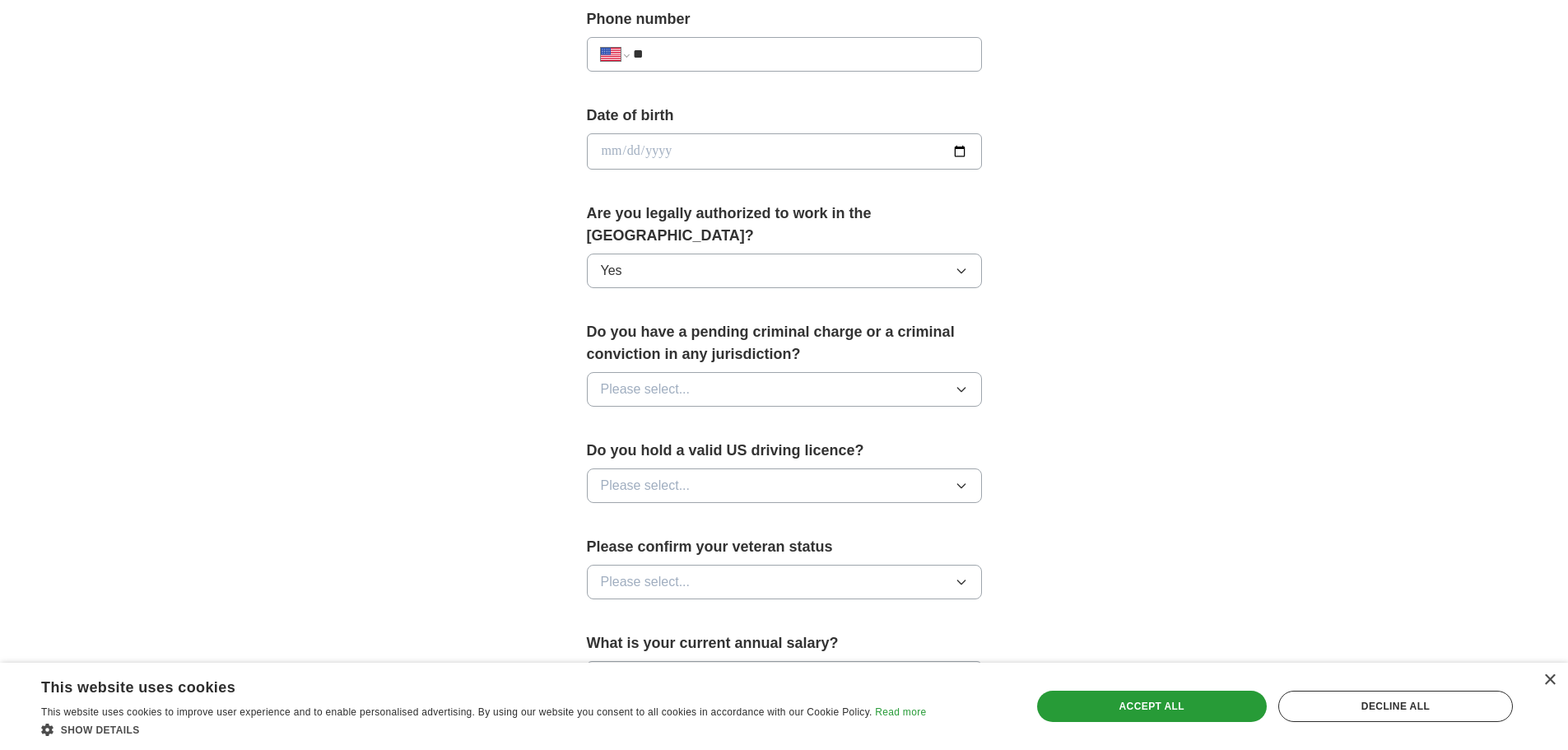
click at [674, 372] on button "Please select..." at bounding box center [785, 390] width 395 height 34
click at [628, 451] on div "No" at bounding box center [784, 461] width 367 height 20
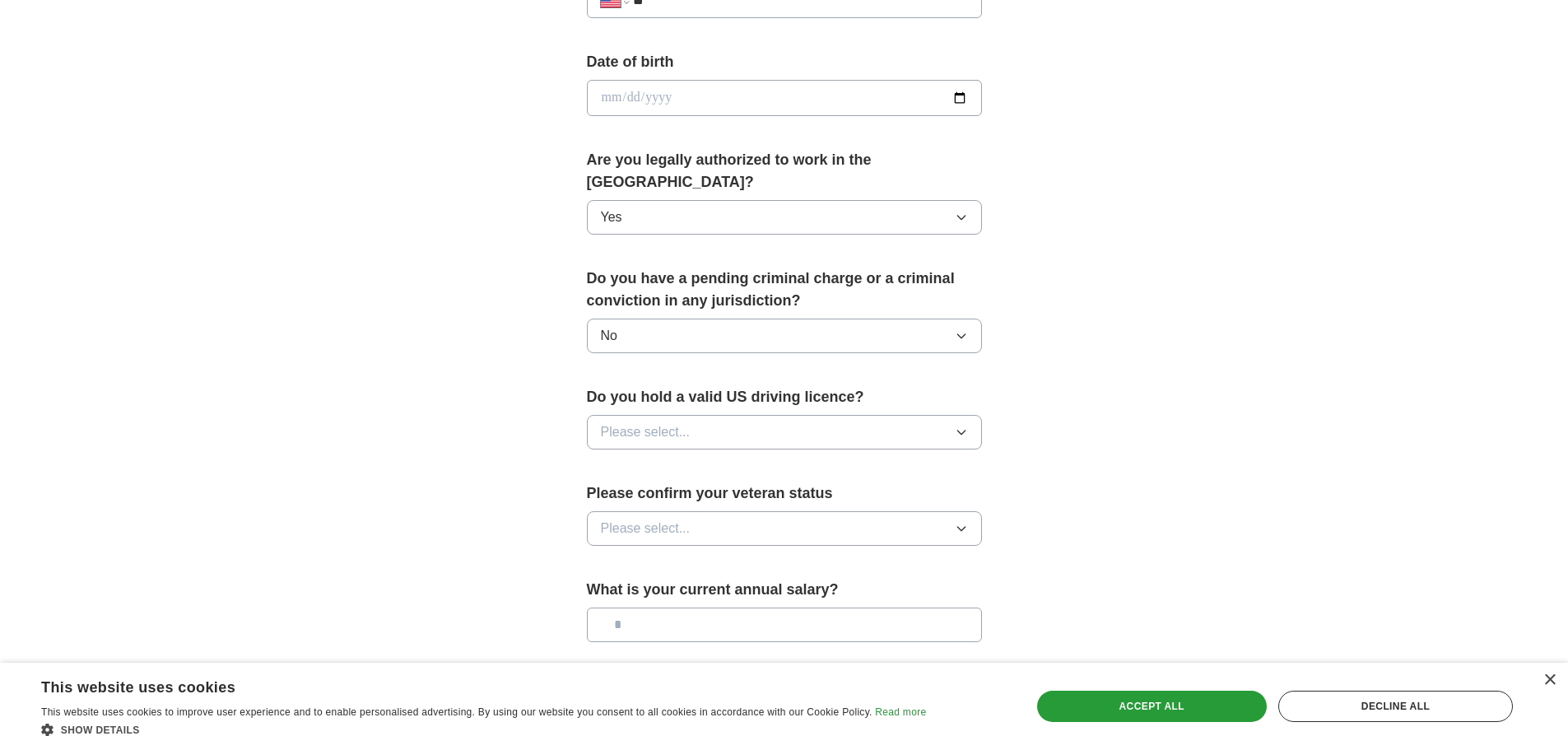
scroll to position [824, 0]
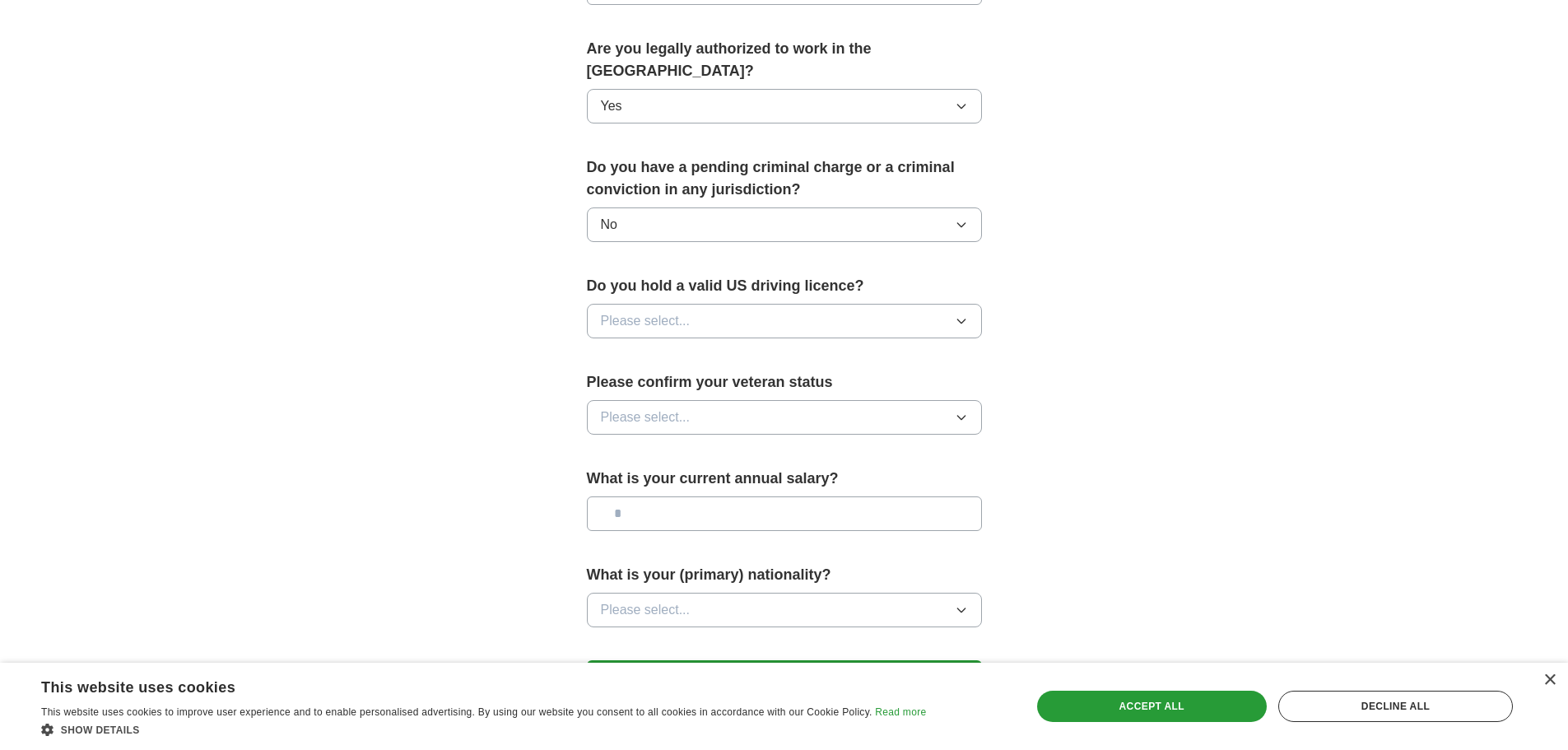
click at [718, 304] on button "Please select..." at bounding box center [785, 321] width 395 height 34
click at [646, 349] on div "Yes" at bounding box center [784, 359] width 367 height 20
click at [677, 408] on span "Please select..." at bounding box center [645, 417] width 90 height 20
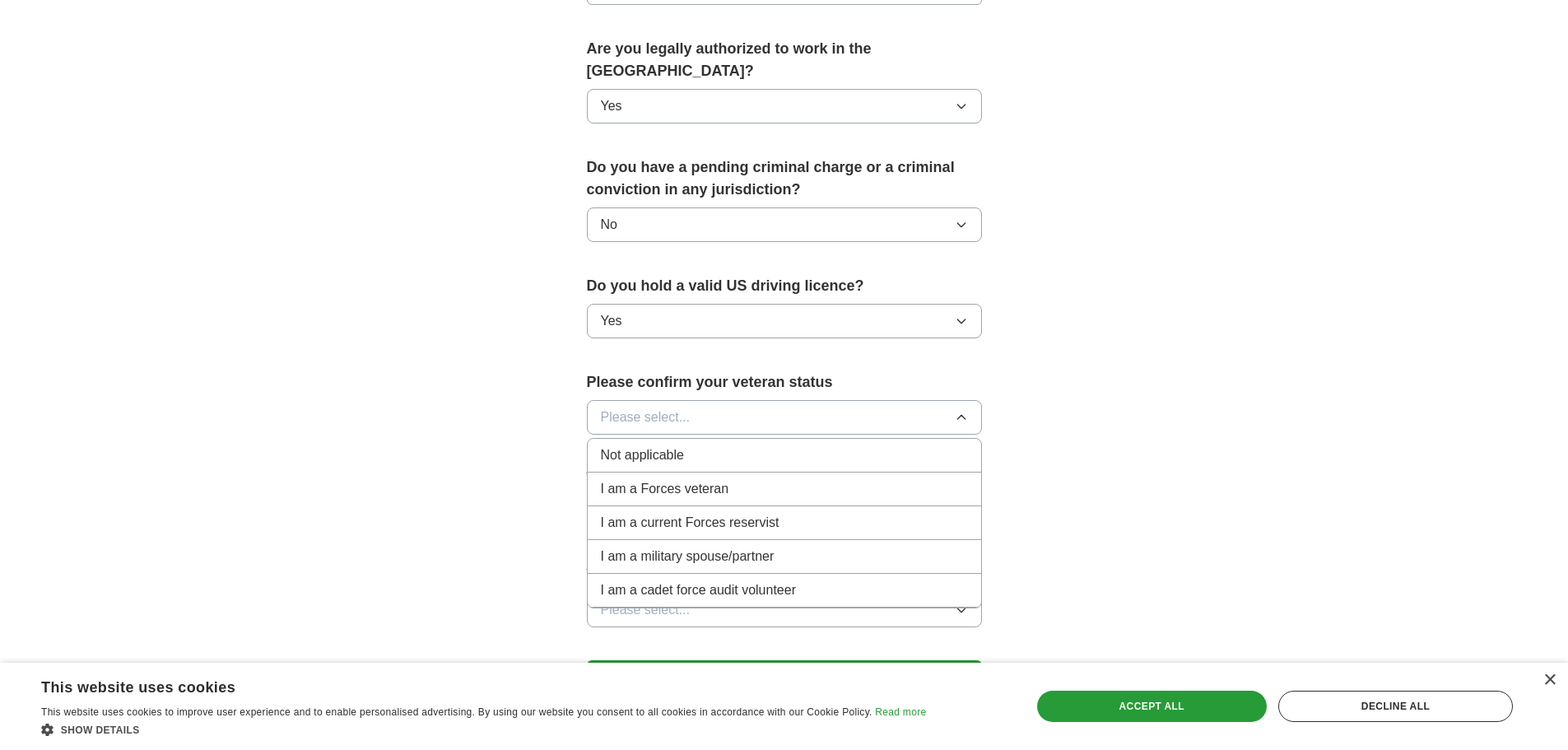
click at [667, 445] on span "Not applicable" at bounding box center [642, 455] width 83 height 20
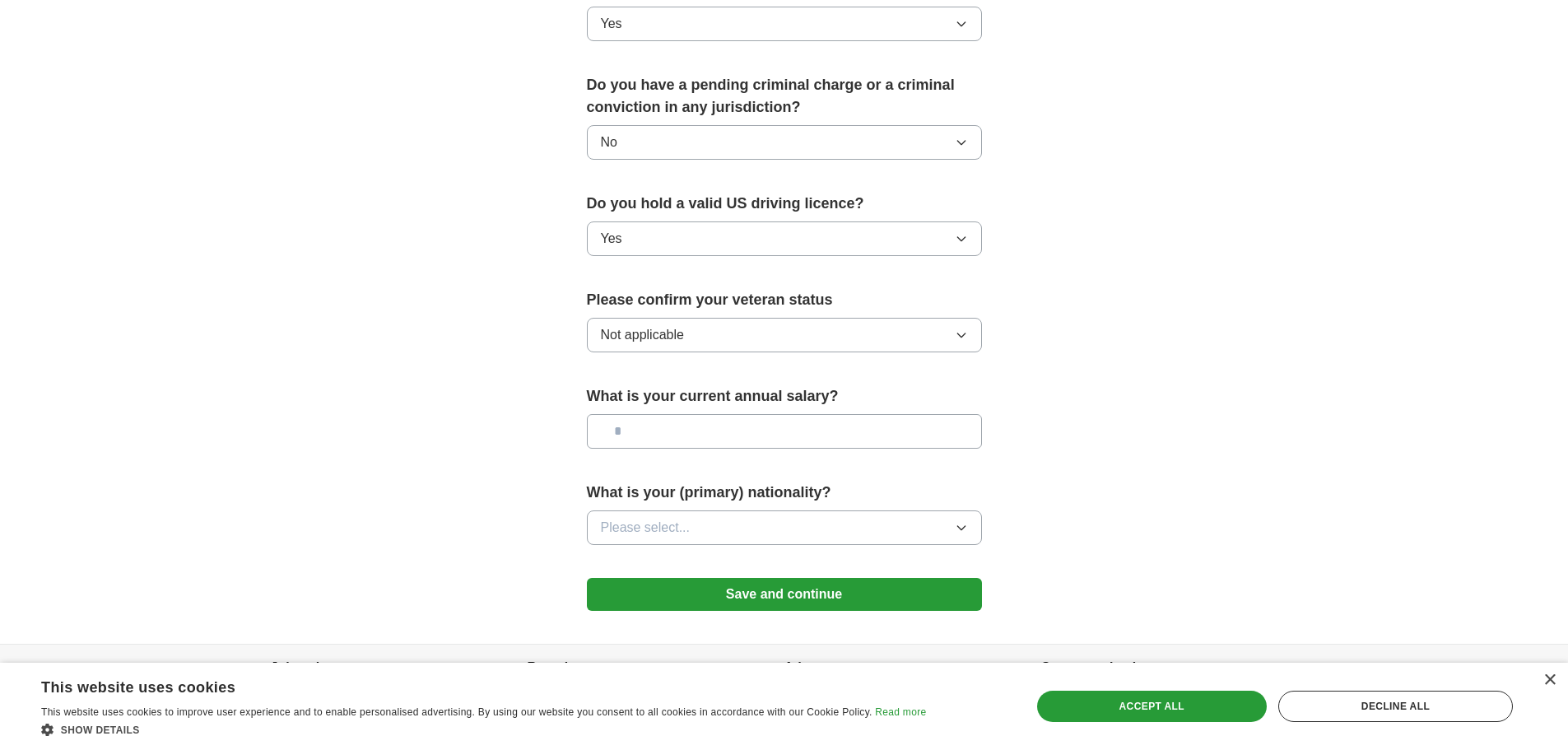
scroll to position [943, 0]
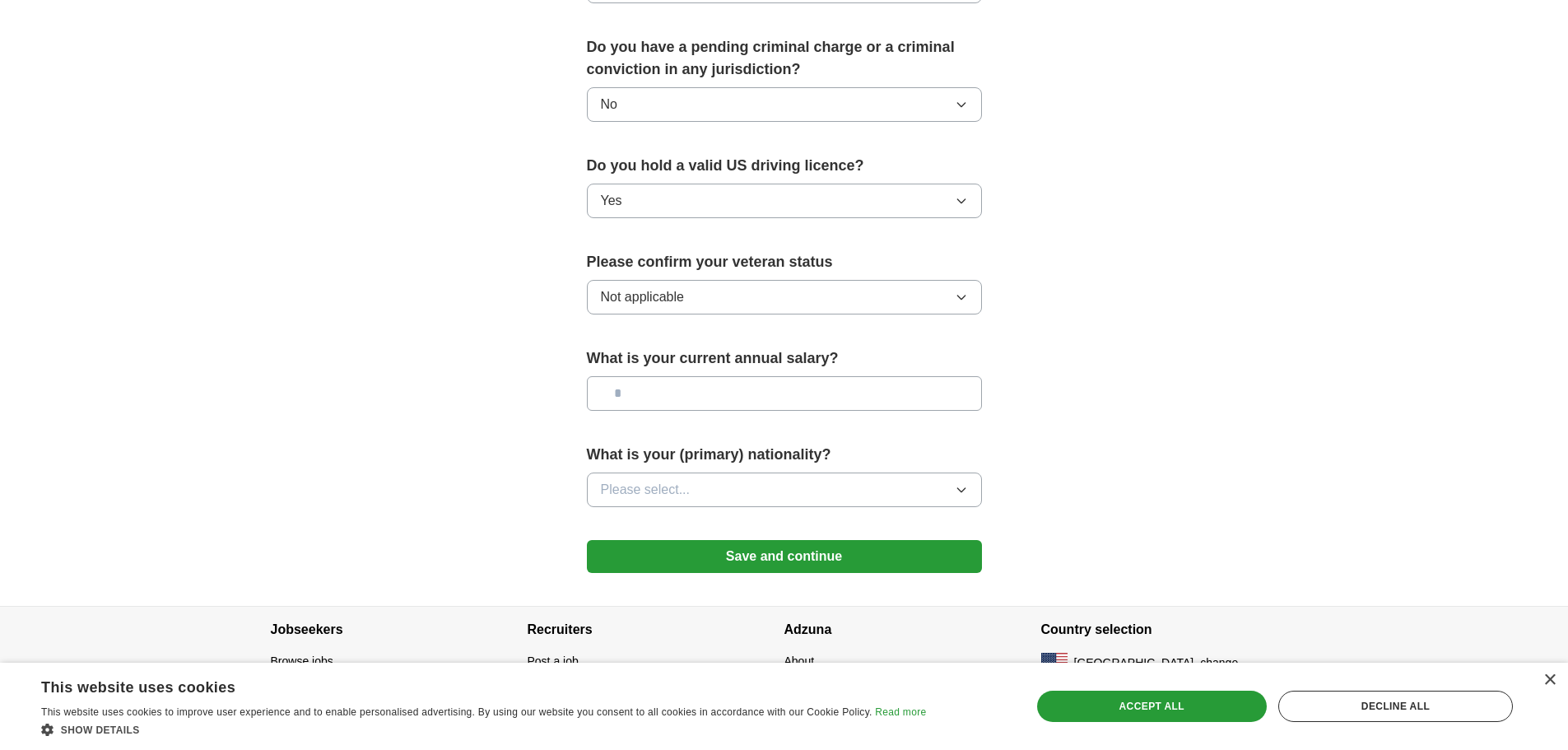
click at [723, 473] on button "Please select..." at bounding box center [785, 490] width 395 height 34
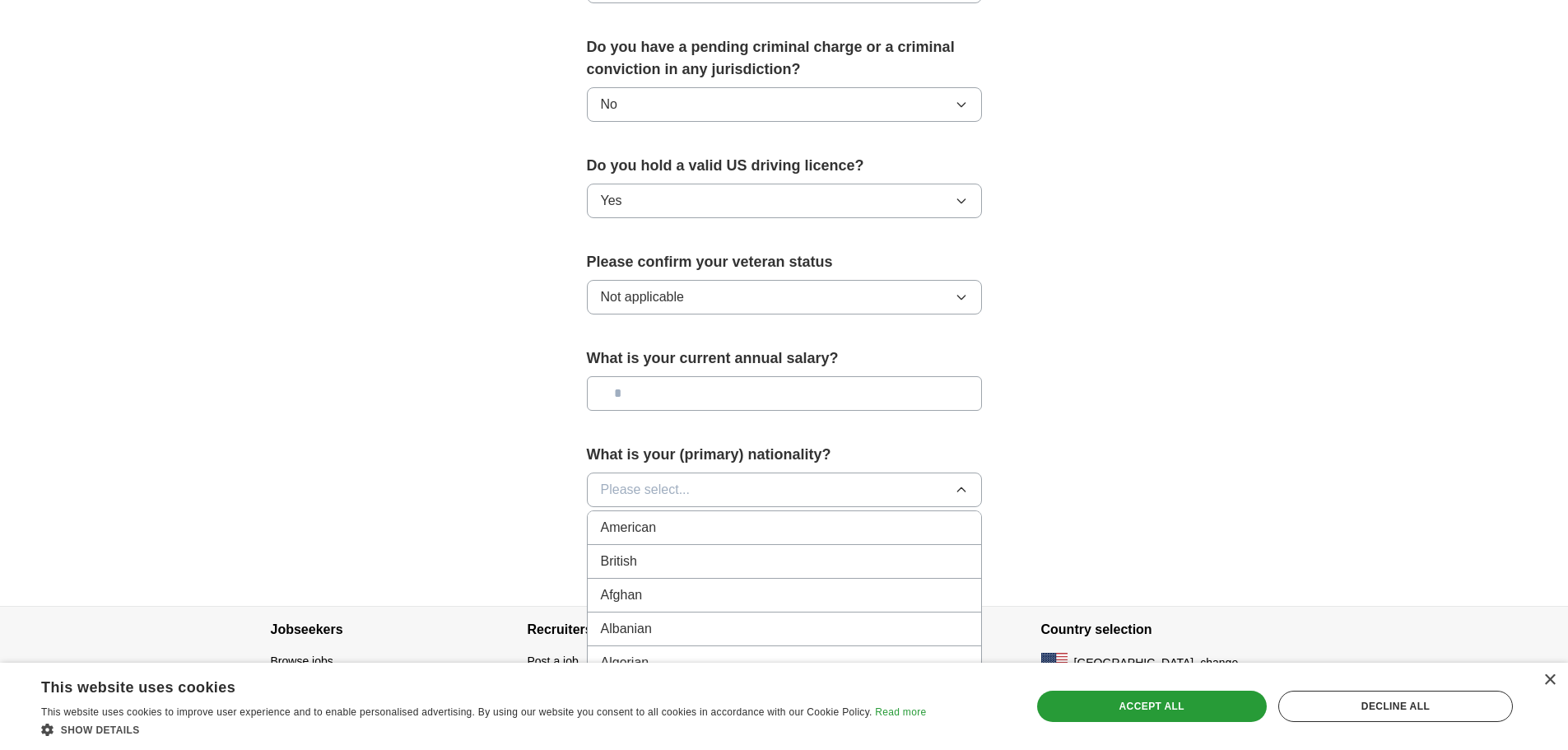
click at [664, 518] on div "American" at bounding box center [784, 527] width 367 height 20
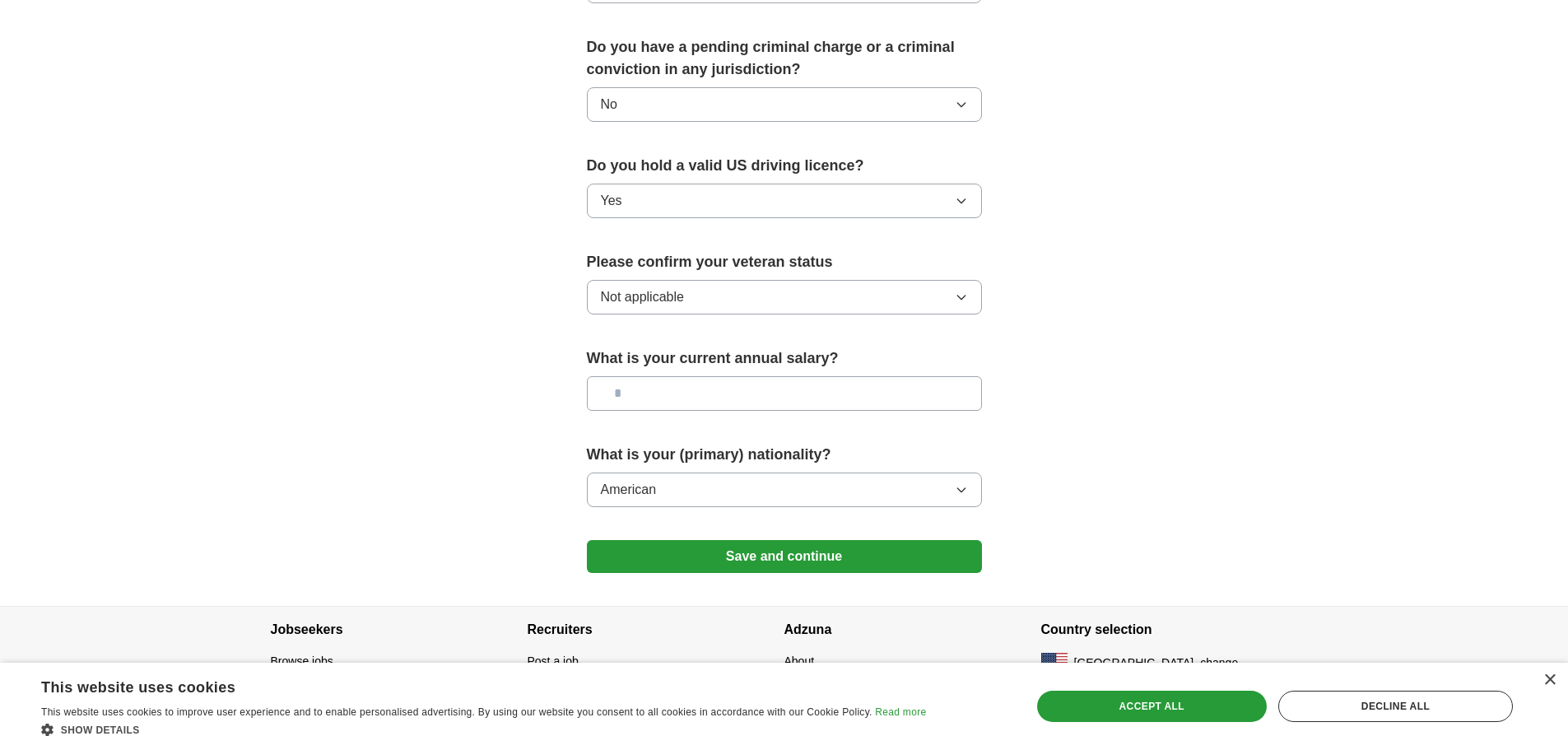
click at [695, 540] on button "Save and continue" at bounding box center [785, 557] width 395 height 33
